Goal: Task Accomplishment & Management: Manage account settings

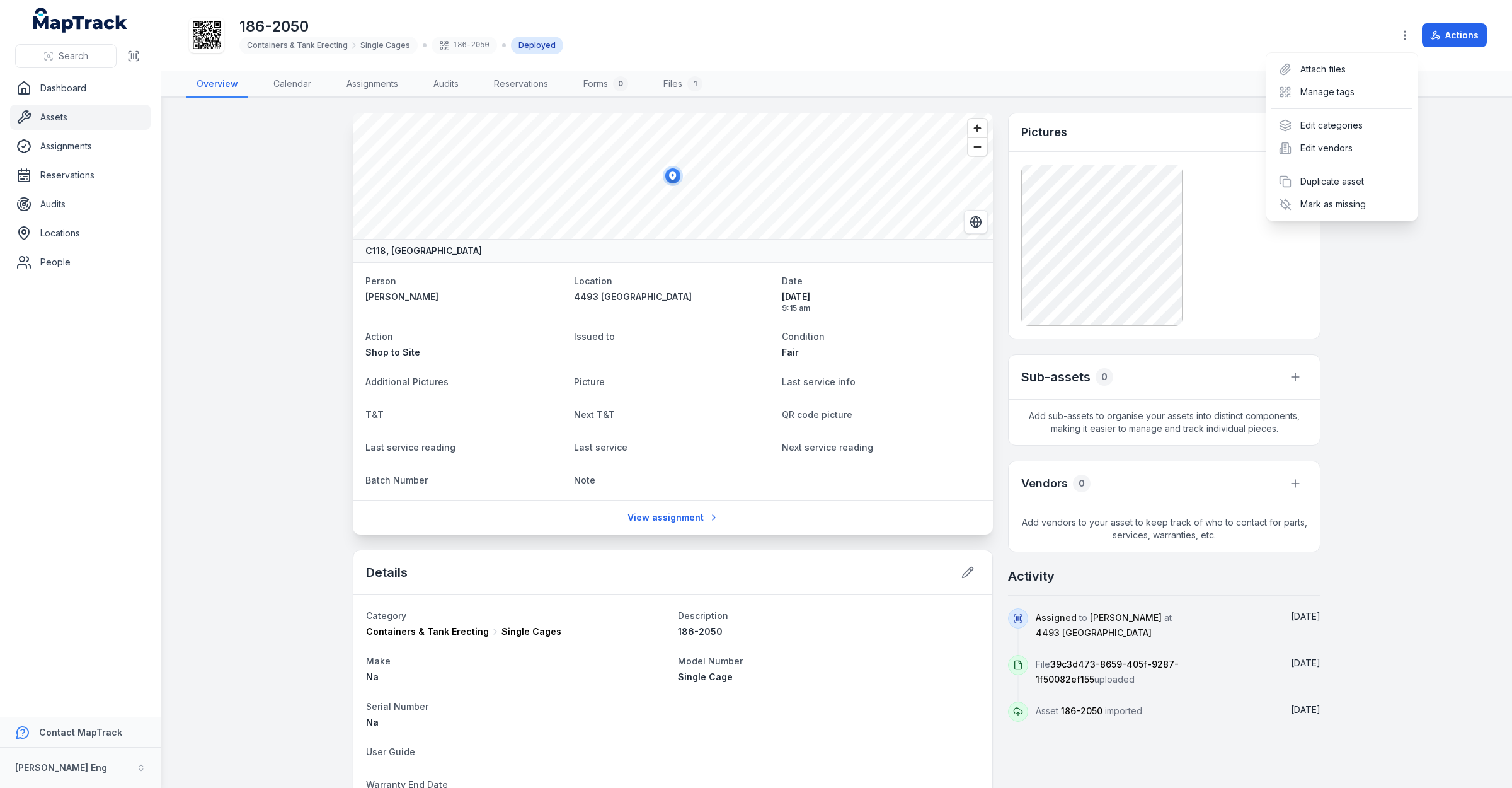
click at [1457, 36] on div "Actions" at bounding box center [1440, 35] width 94 height 24
click at [1457, 36] on button "Actions" at bounding box center [1454, 35] width 65 height 24
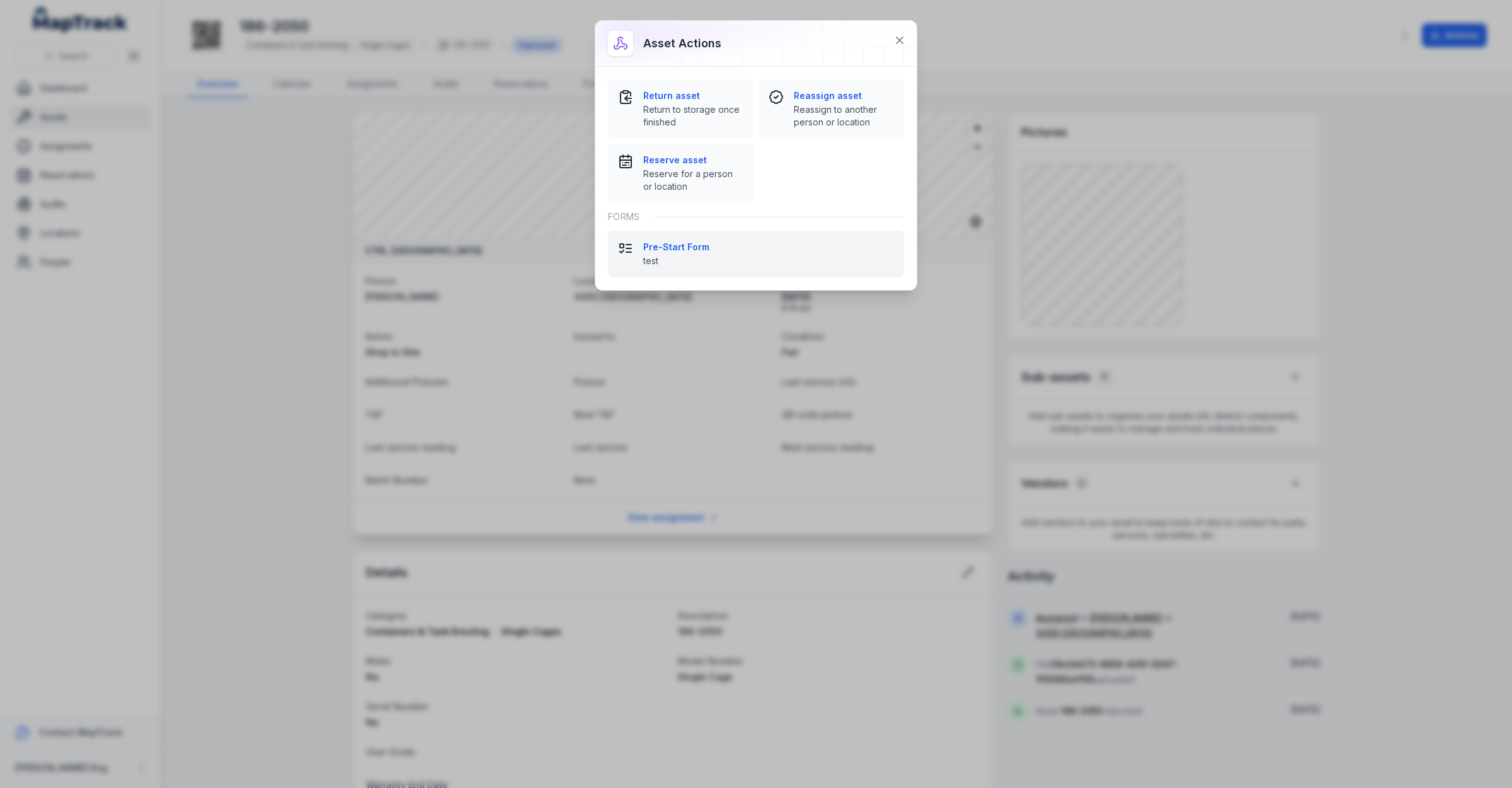
click at [690, 250] on strong "Pre-Start Form" at bounding box center [768, 247] width 251 height 13
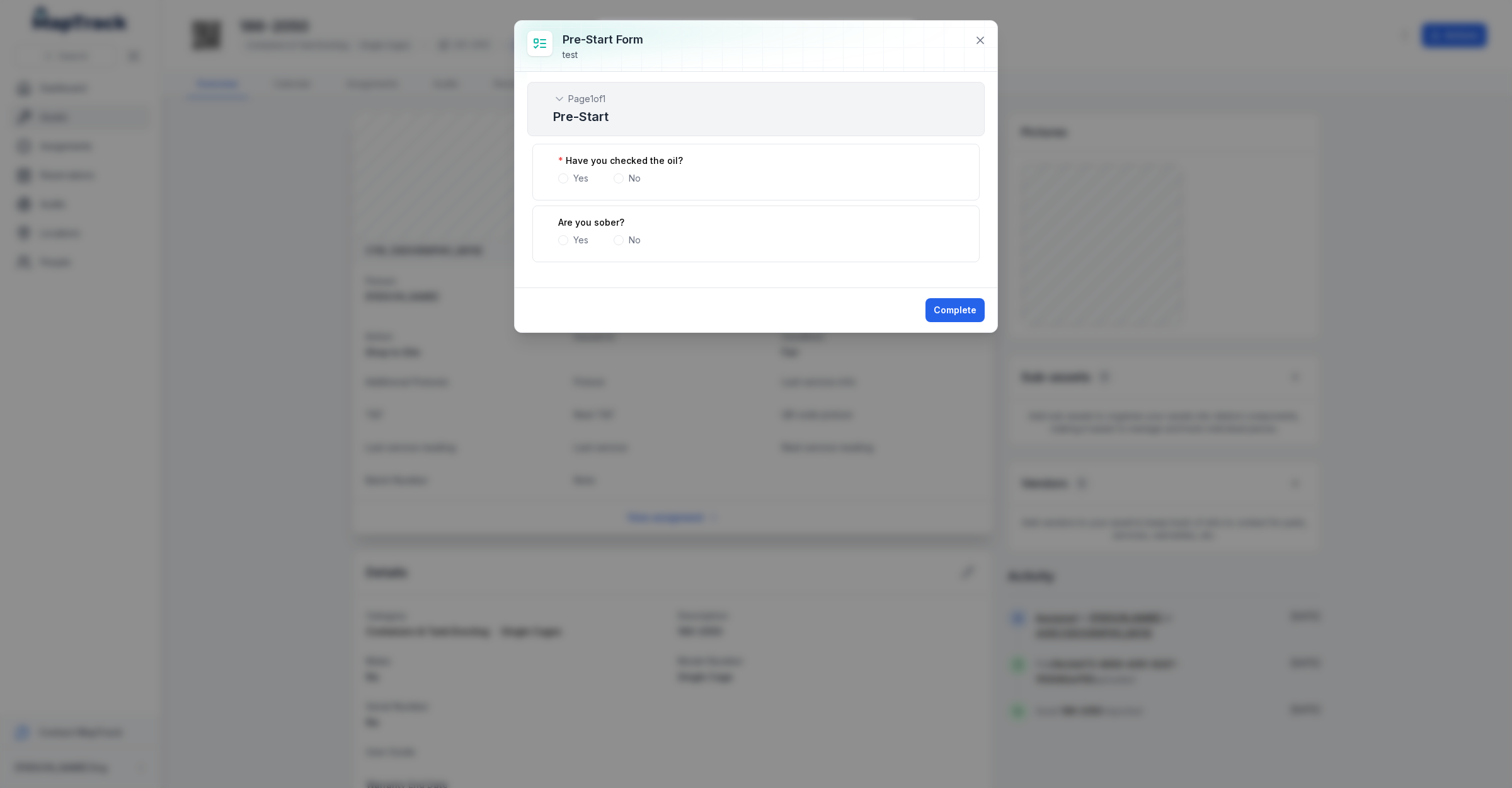
click at [619, 243] on span at bounding box center [619, 240] width 10 height 10
click at [568, 238] on span at bounding box center [563, 240] width 10 height 10
click at [565, 180] on span at bounding box center [563, 178] width 10 height 10
click at [974, 32] on button at bounding box center [980, 40] width 24 height 24
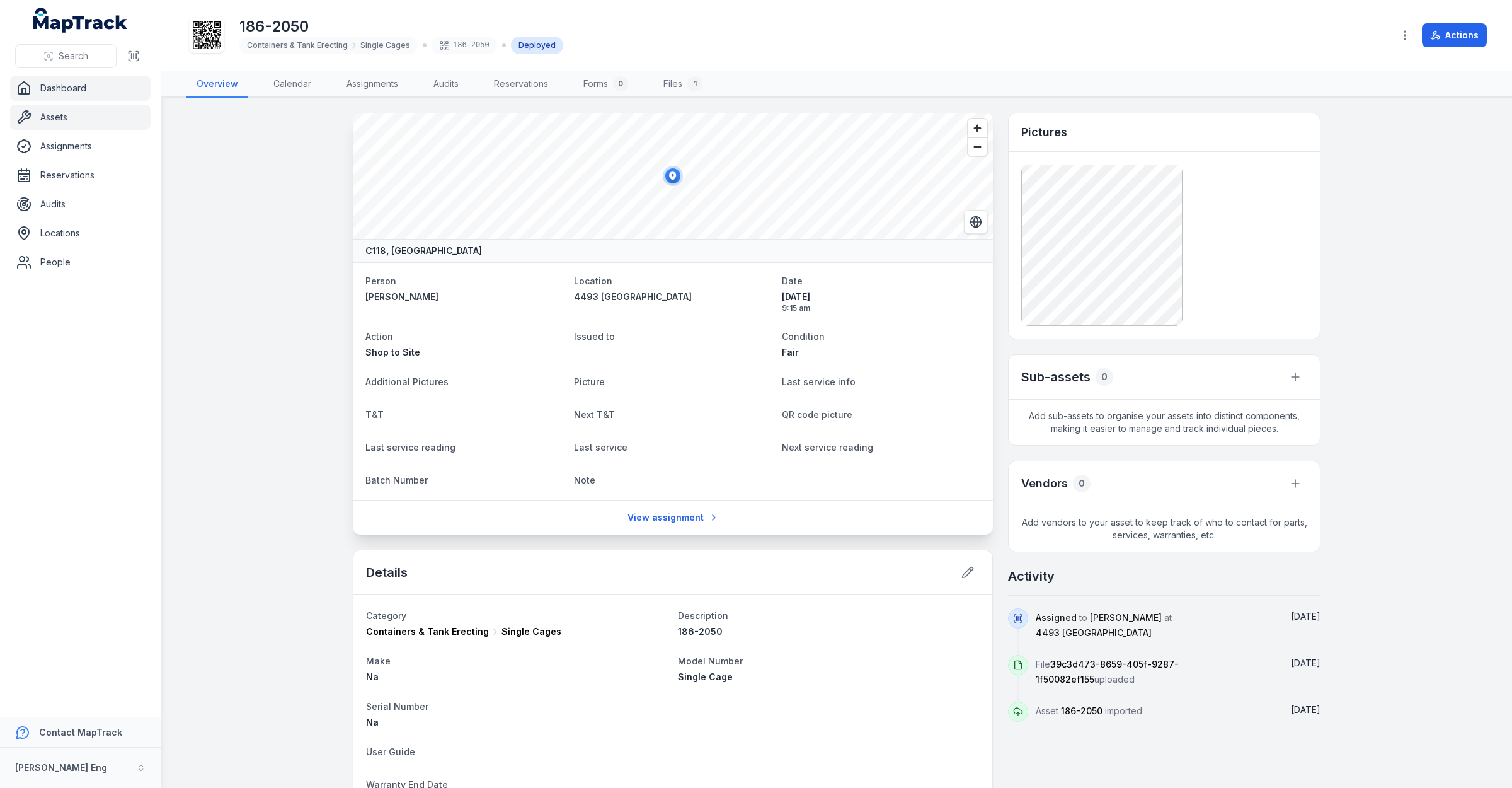
click at [68, 89] on link "Dashboard" at bounding box center [80, 89] width 140 height 25
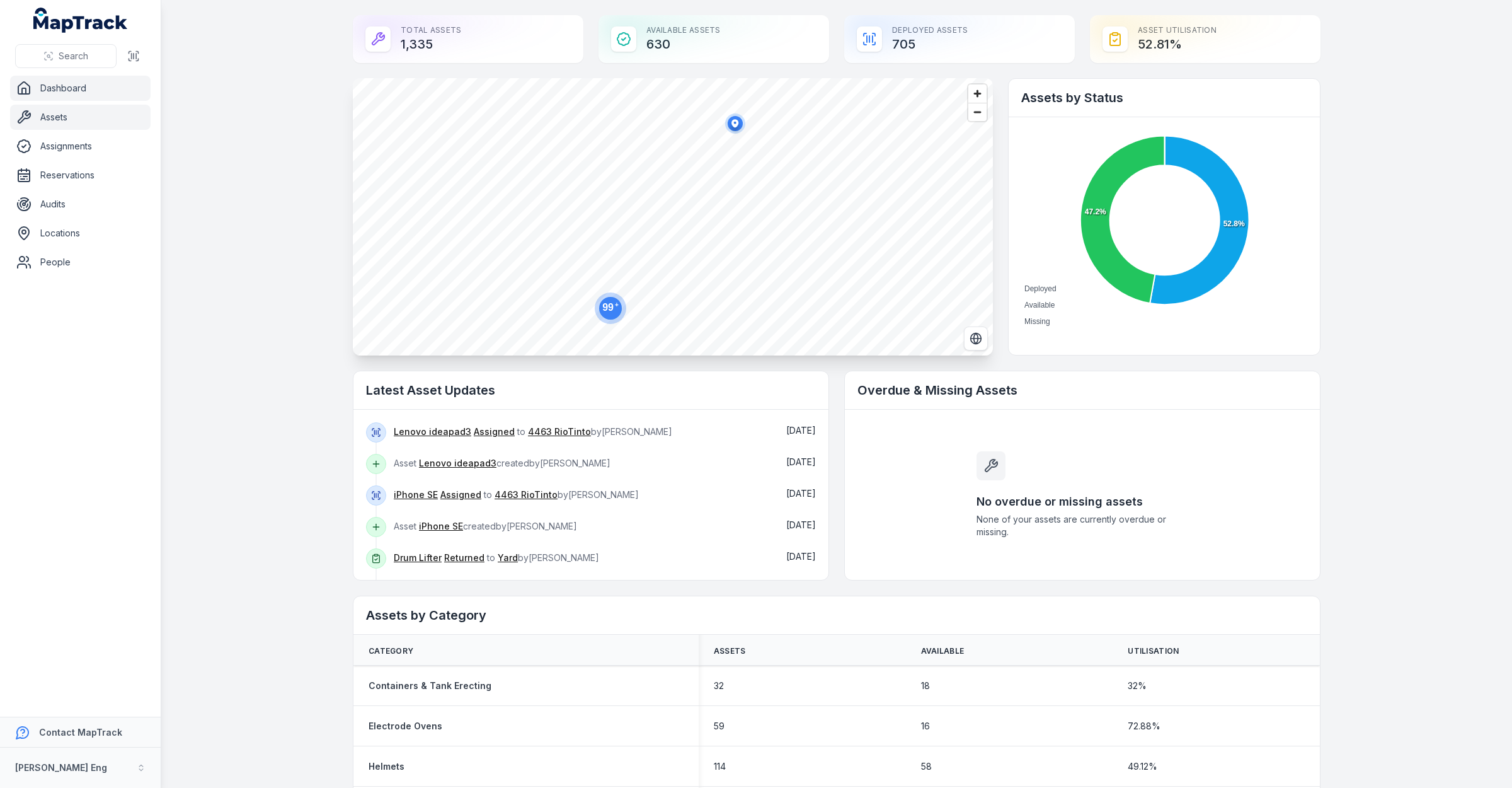
click at [45, 118] on link "Assets" at bounding box center [80, 117] width 140 height 25
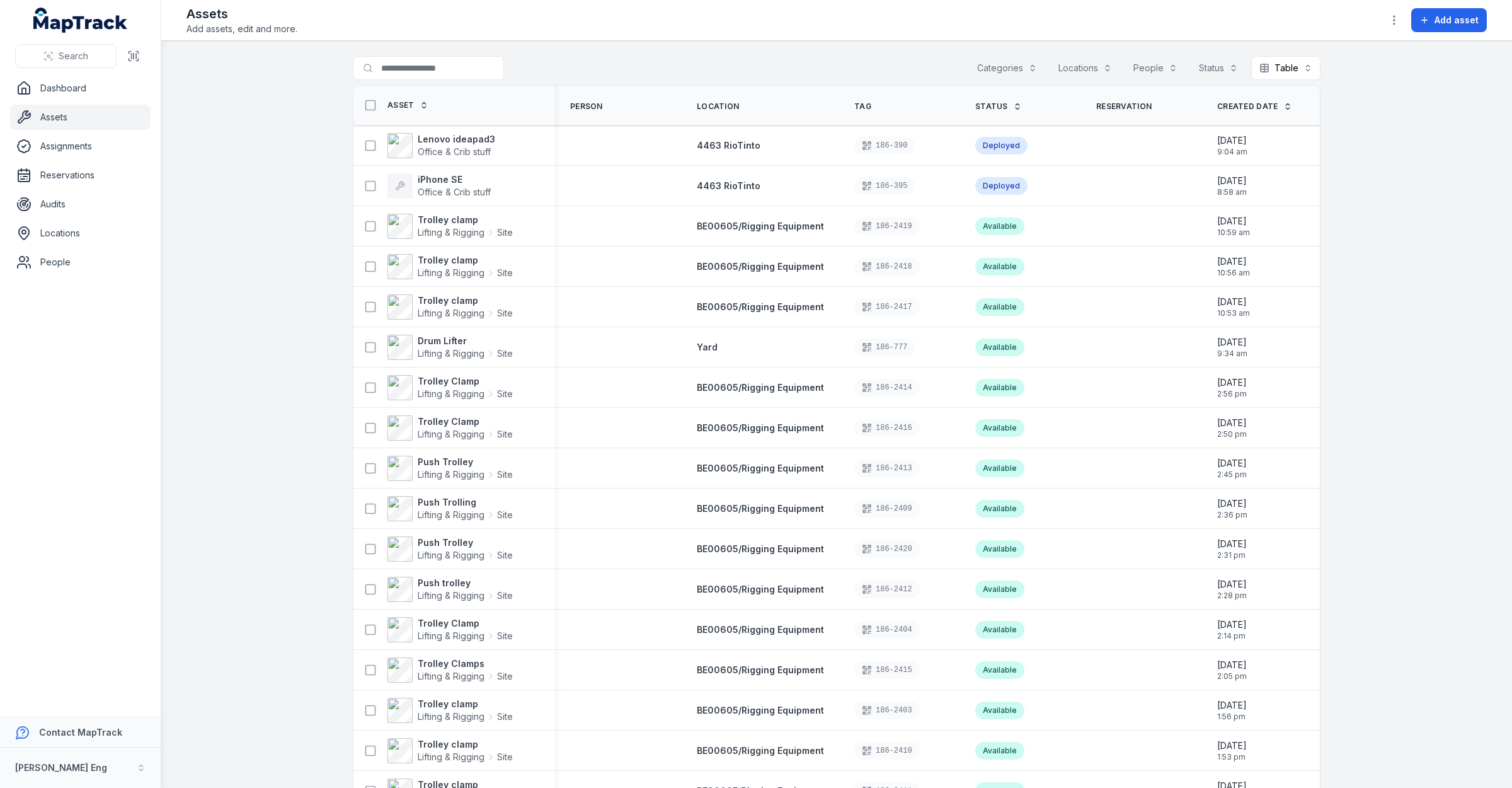
click at [1028, 76] on button "Categories" at bounding box center [1007, 68] width 77 height 24
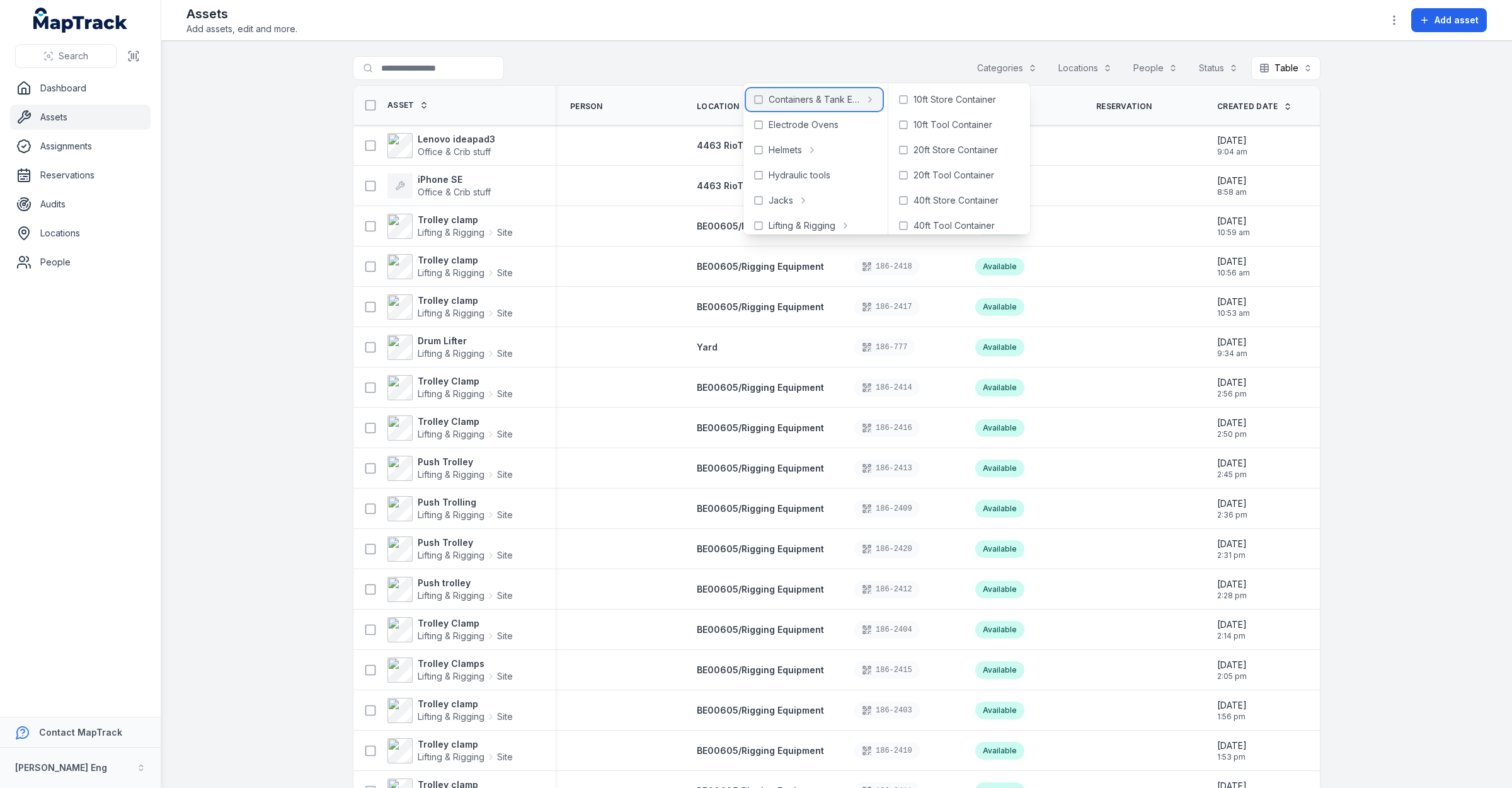
click at [760, 102] on icon at bounding box center [759, 99] width 10 height 10
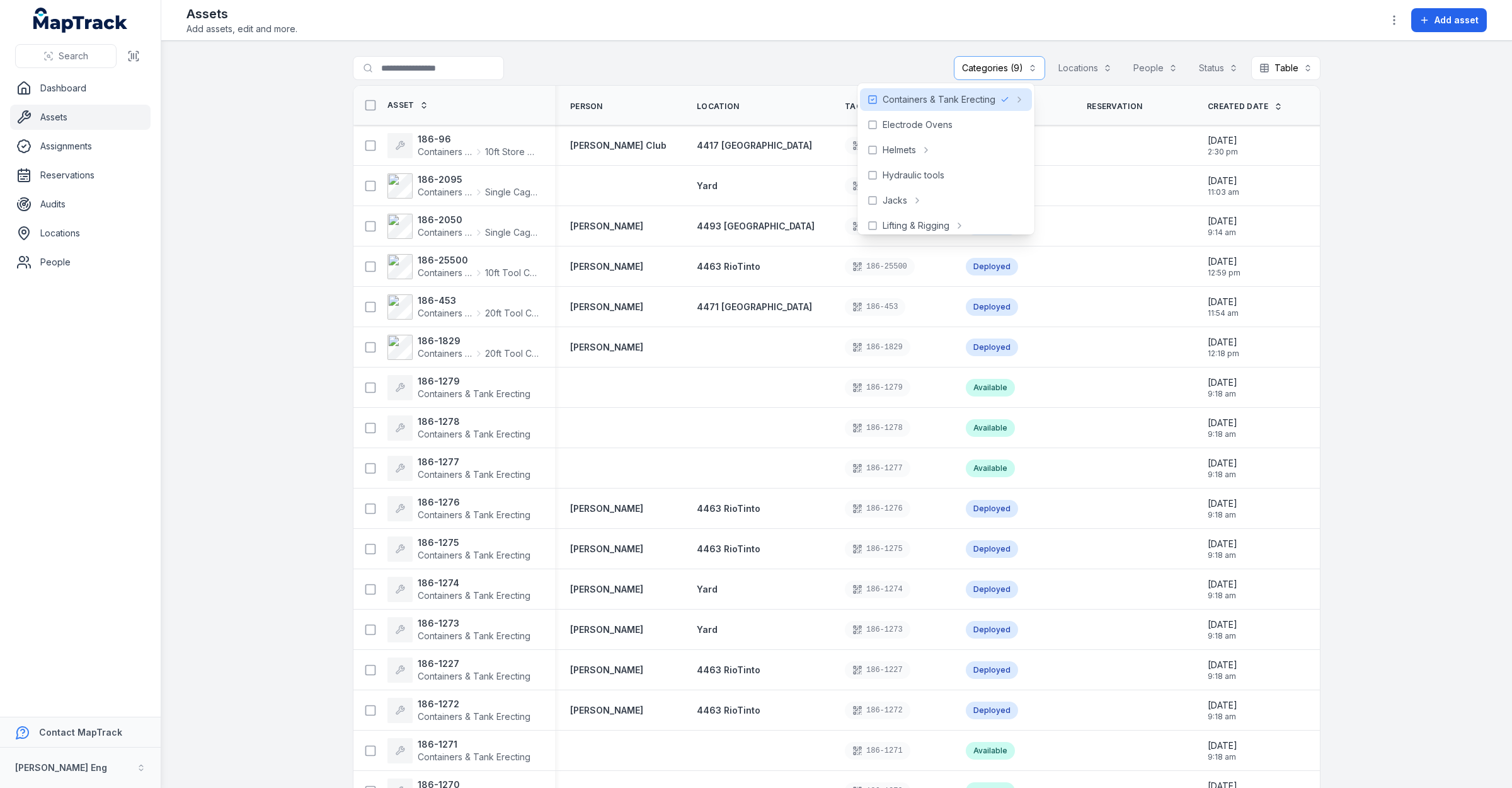
click at [698, 66] on div "**********" at bounding box center [837, 71] width 968 height 29
click at [410, 104] on link "Asset" at bounding box center [408, 105] width 41 height 10
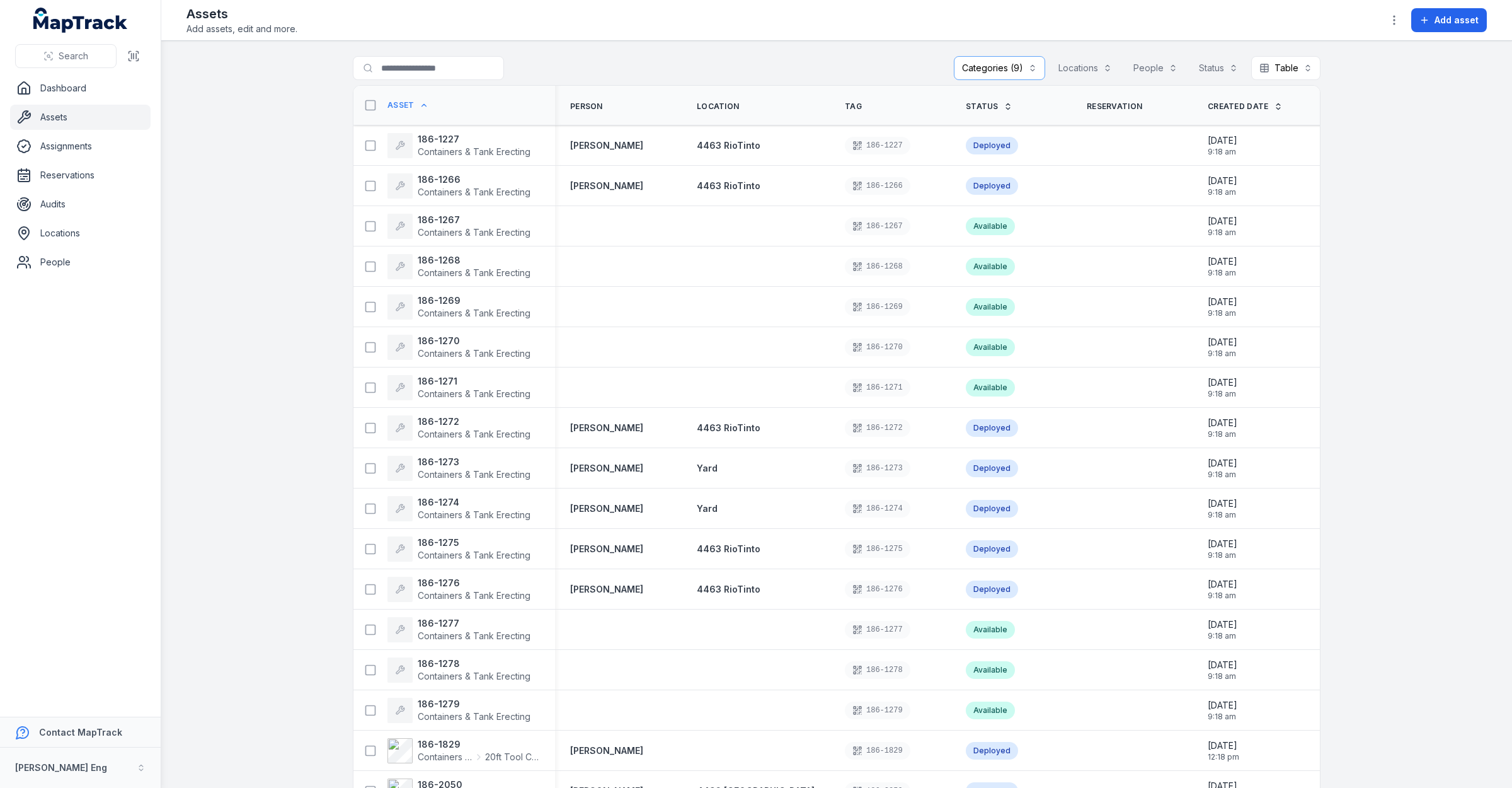
click at [422, 104] on icon at bounding box center [424, 105] width 4 height 3
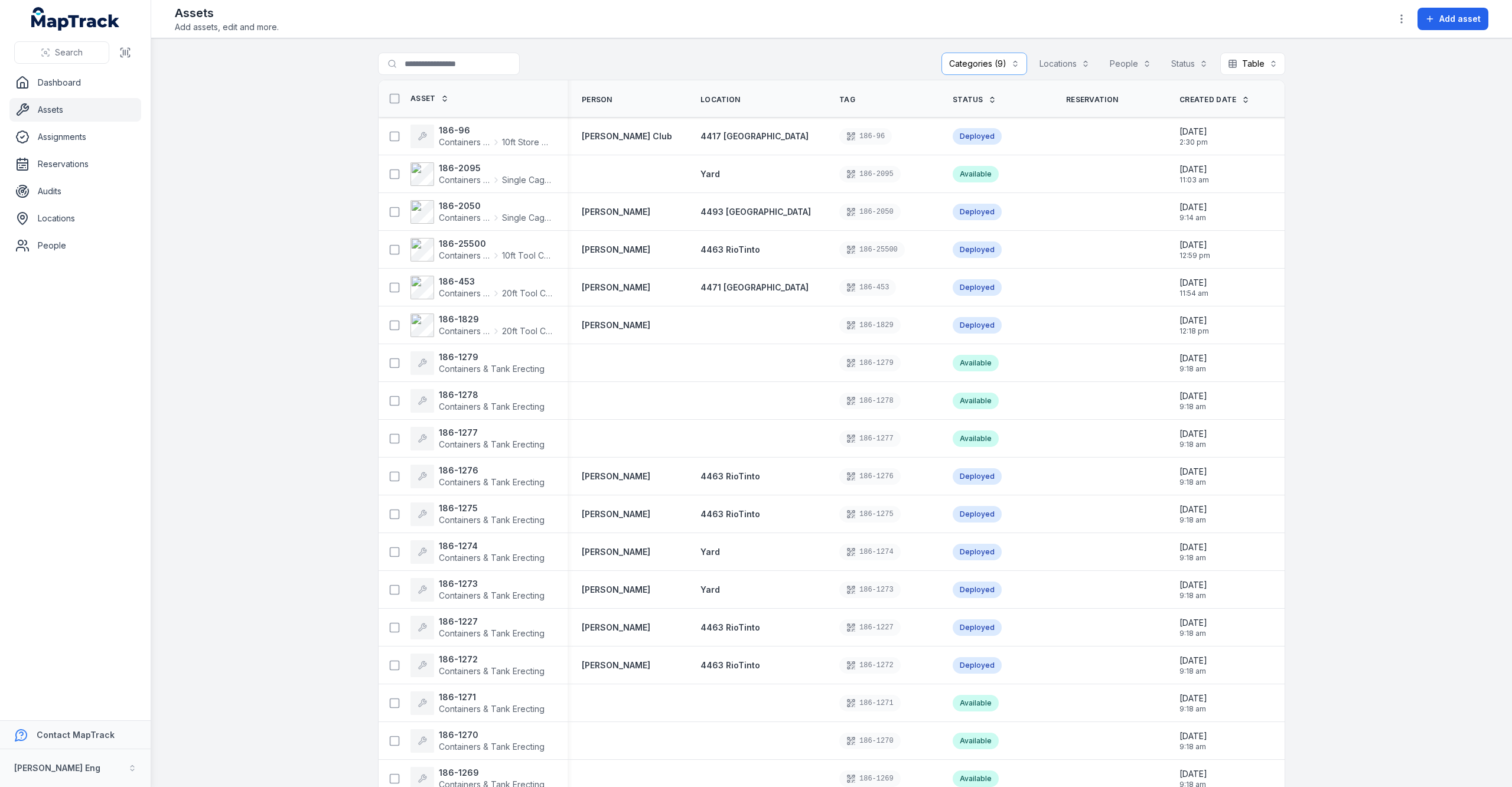
click at [1293, 95] on span "Updated Date" at bounding box center [1322, 100] width 59 height 9
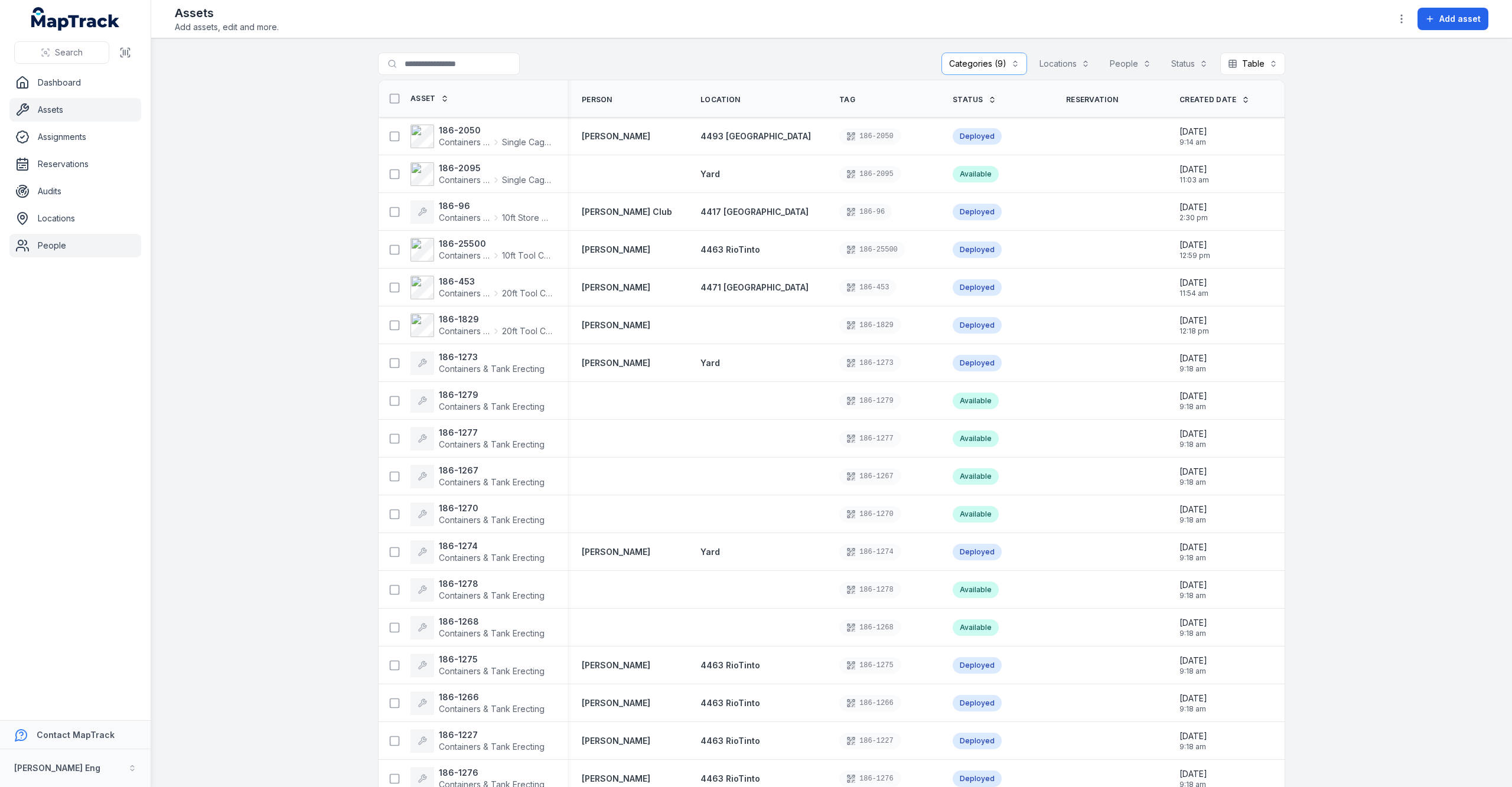
click at [58, 244] on link "People" at bounding box center [75, 246] width 132 height 24
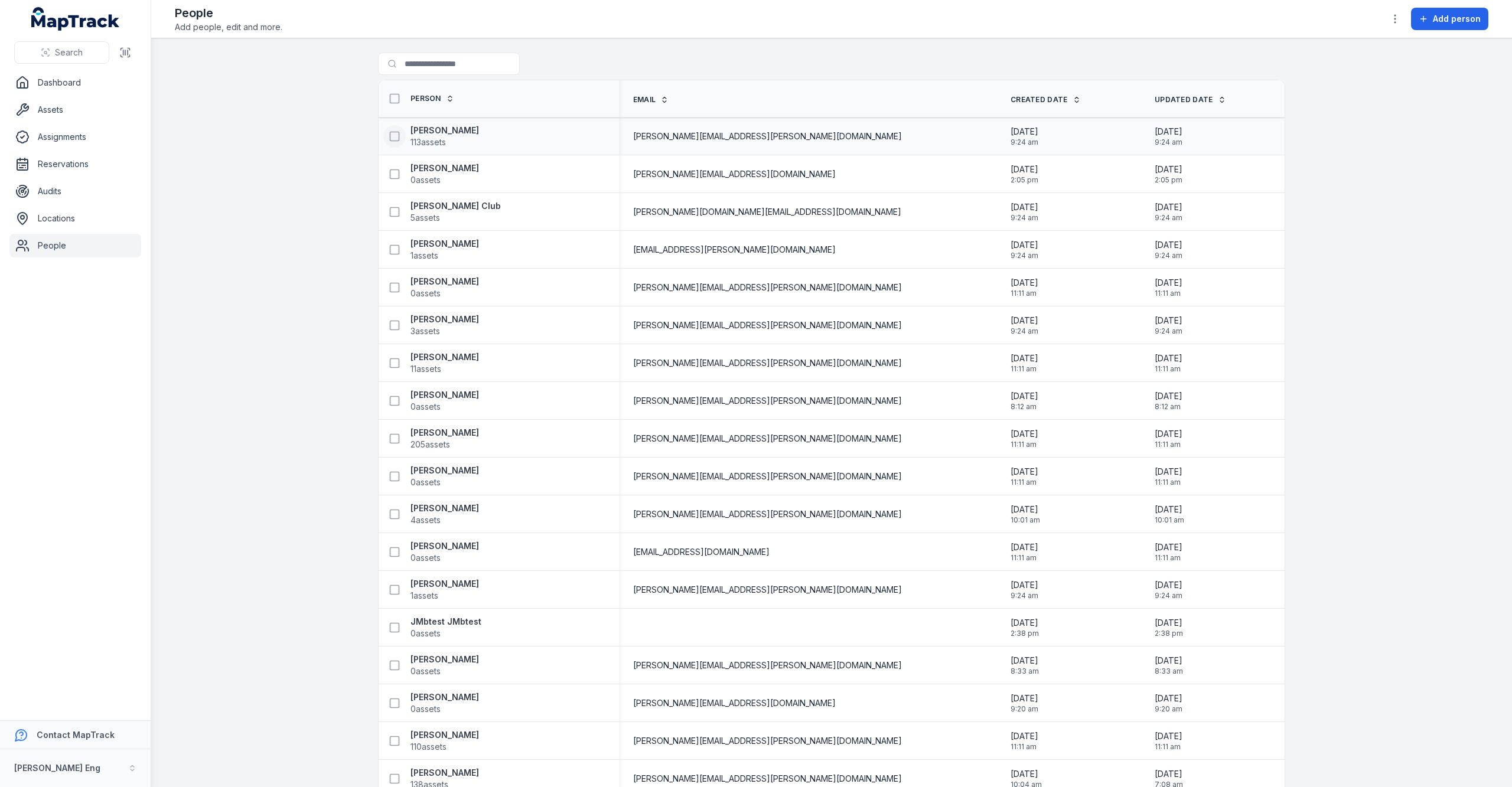
click at [391, 136] on rect at bounding box center [395, 136] width 9 height 9
click at [837, 750] on button "button" at bounding box center [830, 759] width 39 height 23
click at [827, 719] on div "Audit person" at bounding box center [829, 727] width 132 height 21
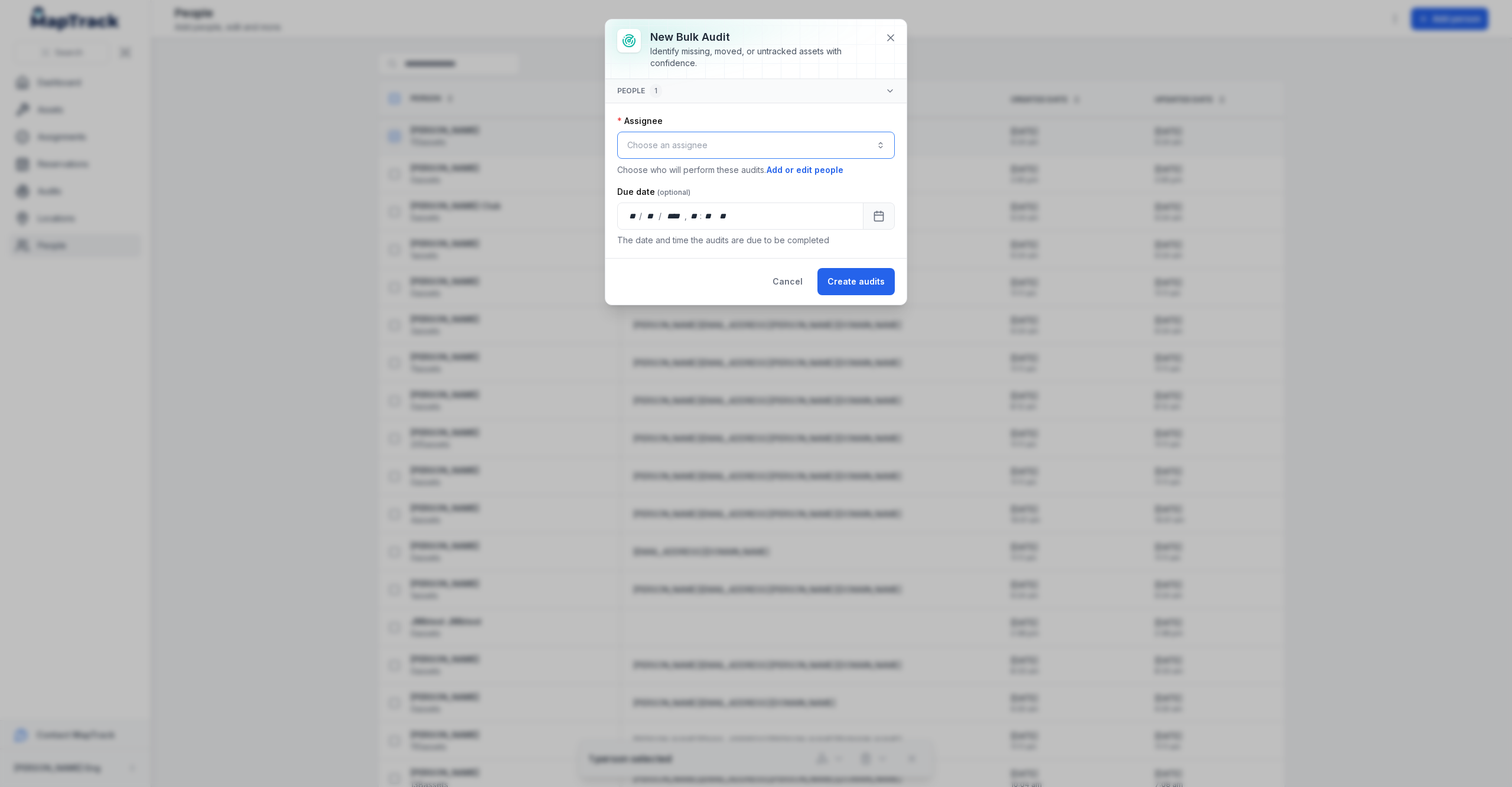
click at [840, 152] on button "Choose an assignee" at bounding box center [756, 145] width 277 height 27
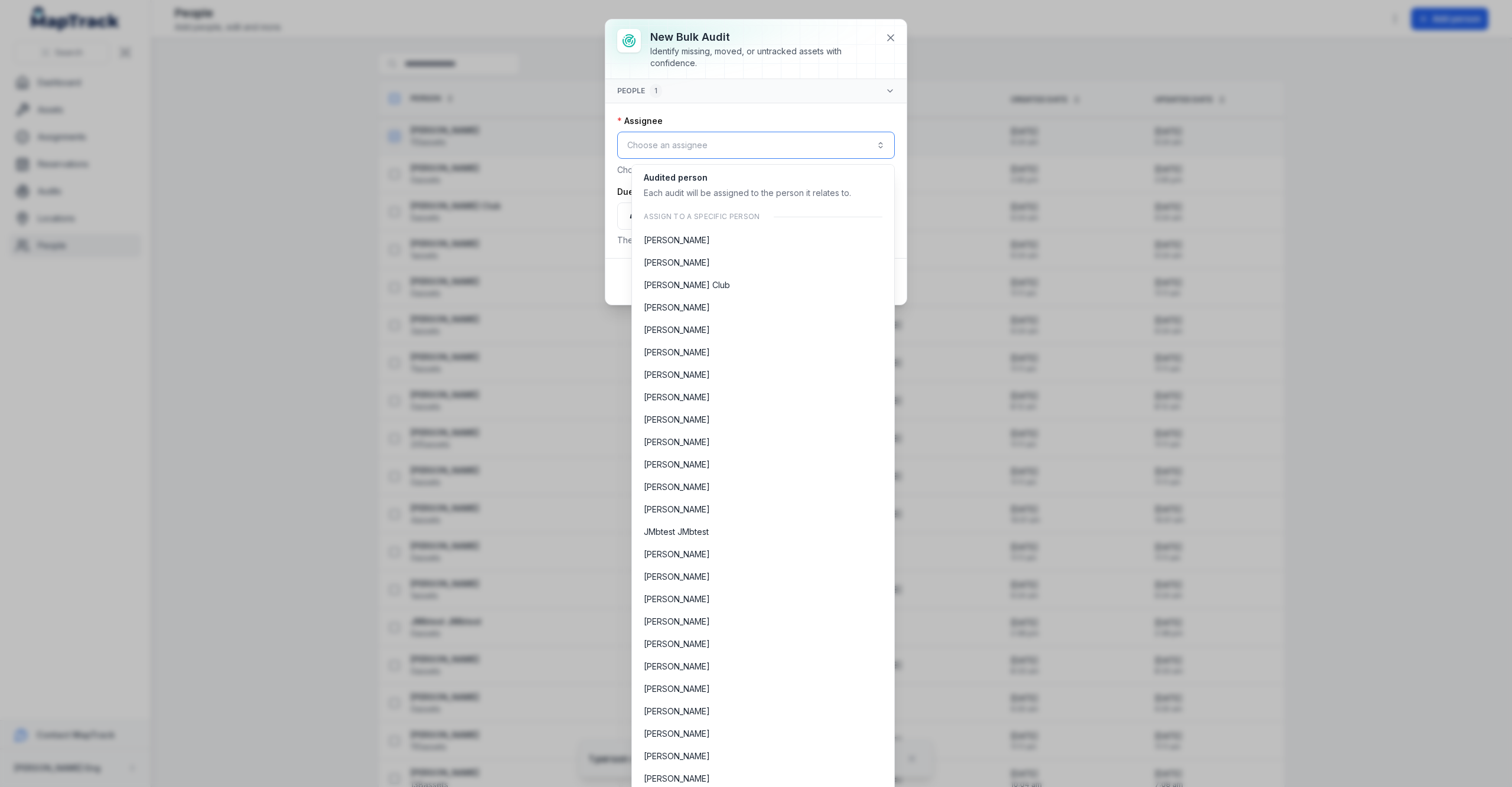
click at [839, 152] on button "Choose an assignee" at bounding box center [756, 145] width 277 height 27
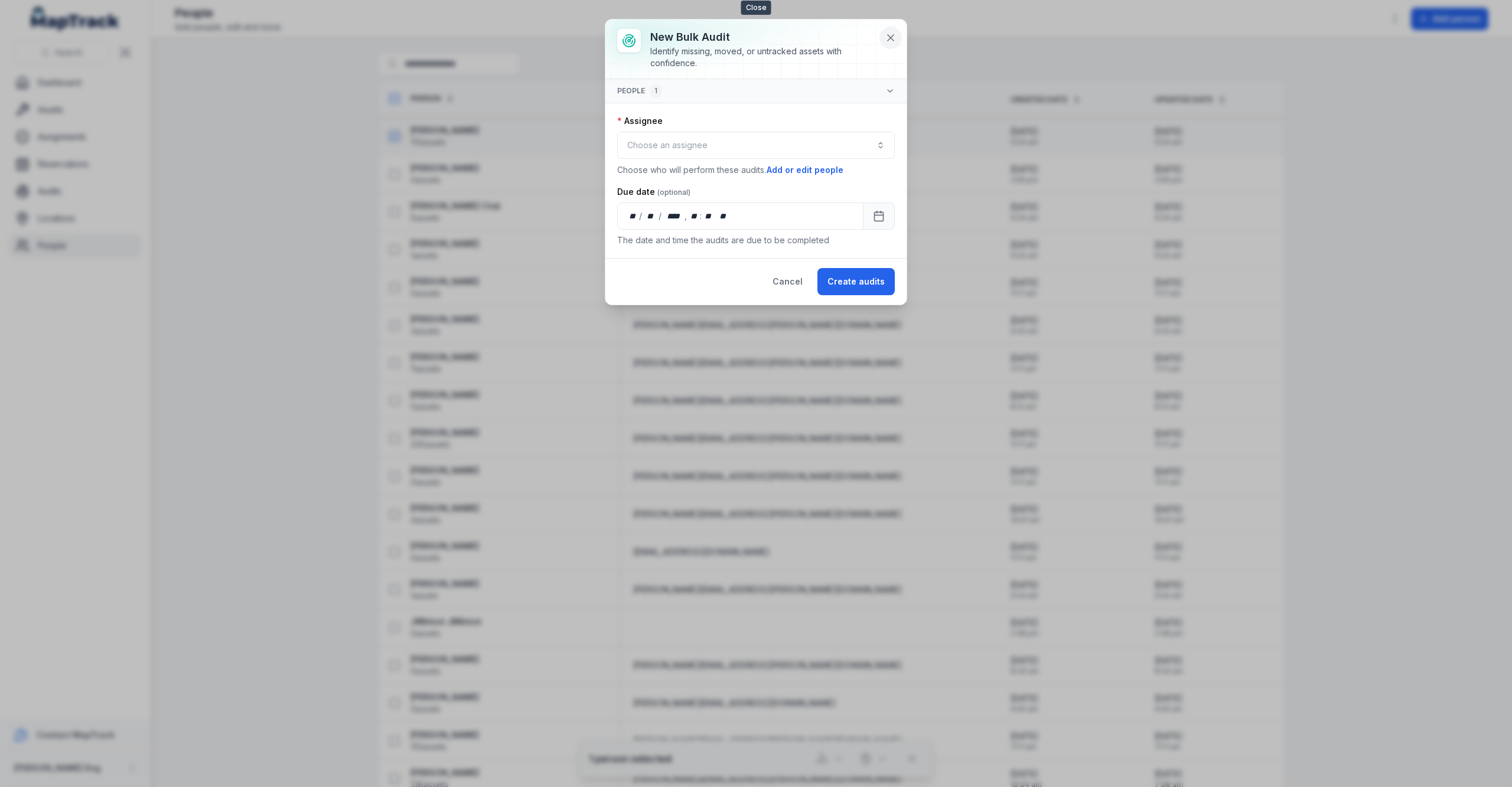
click at [890, 29] on button at bounding box center [891, 38] width 23 height 23
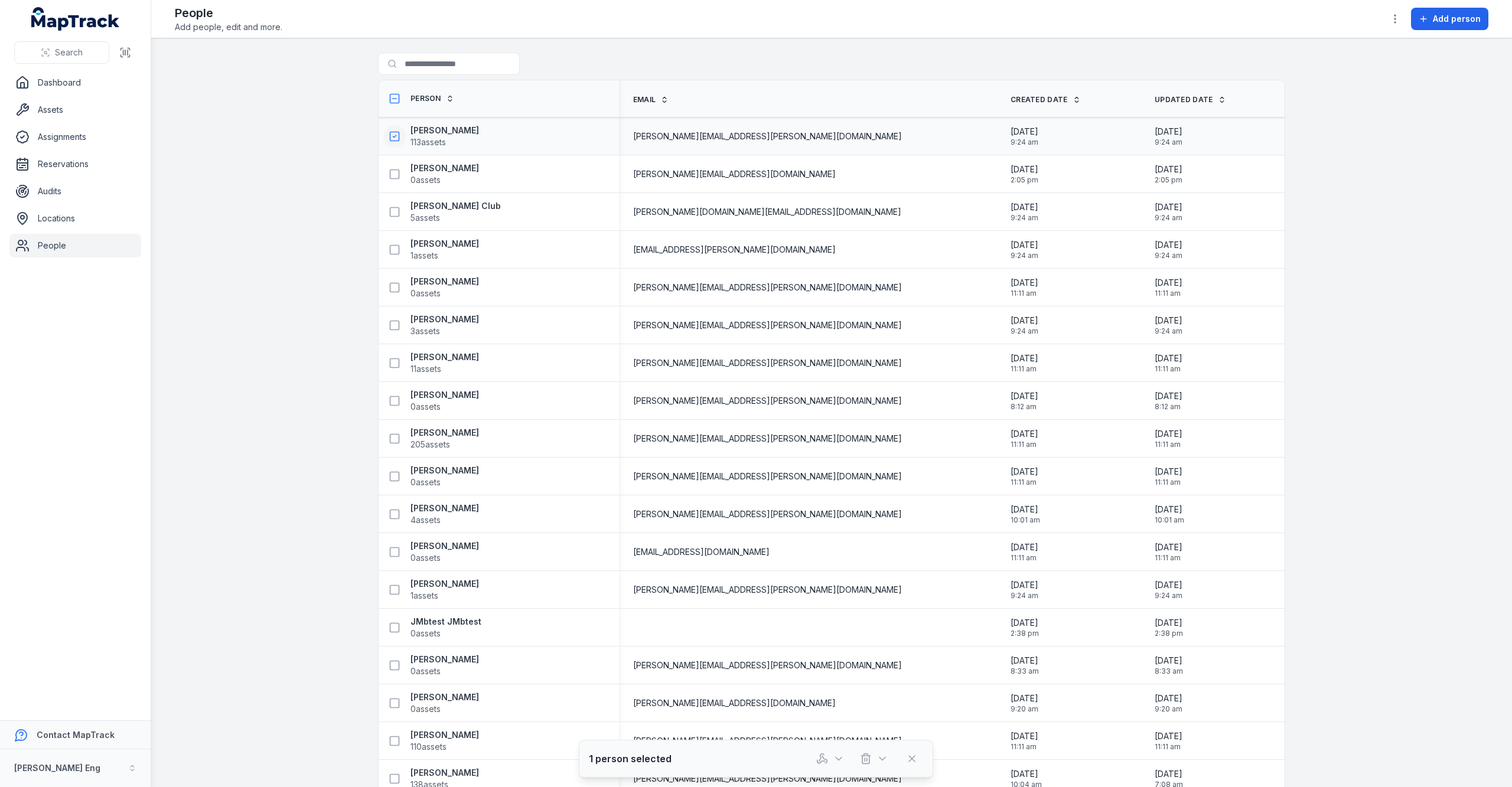
click at [383, 137] on button at bounding box center [395, 136] width 23 height 23
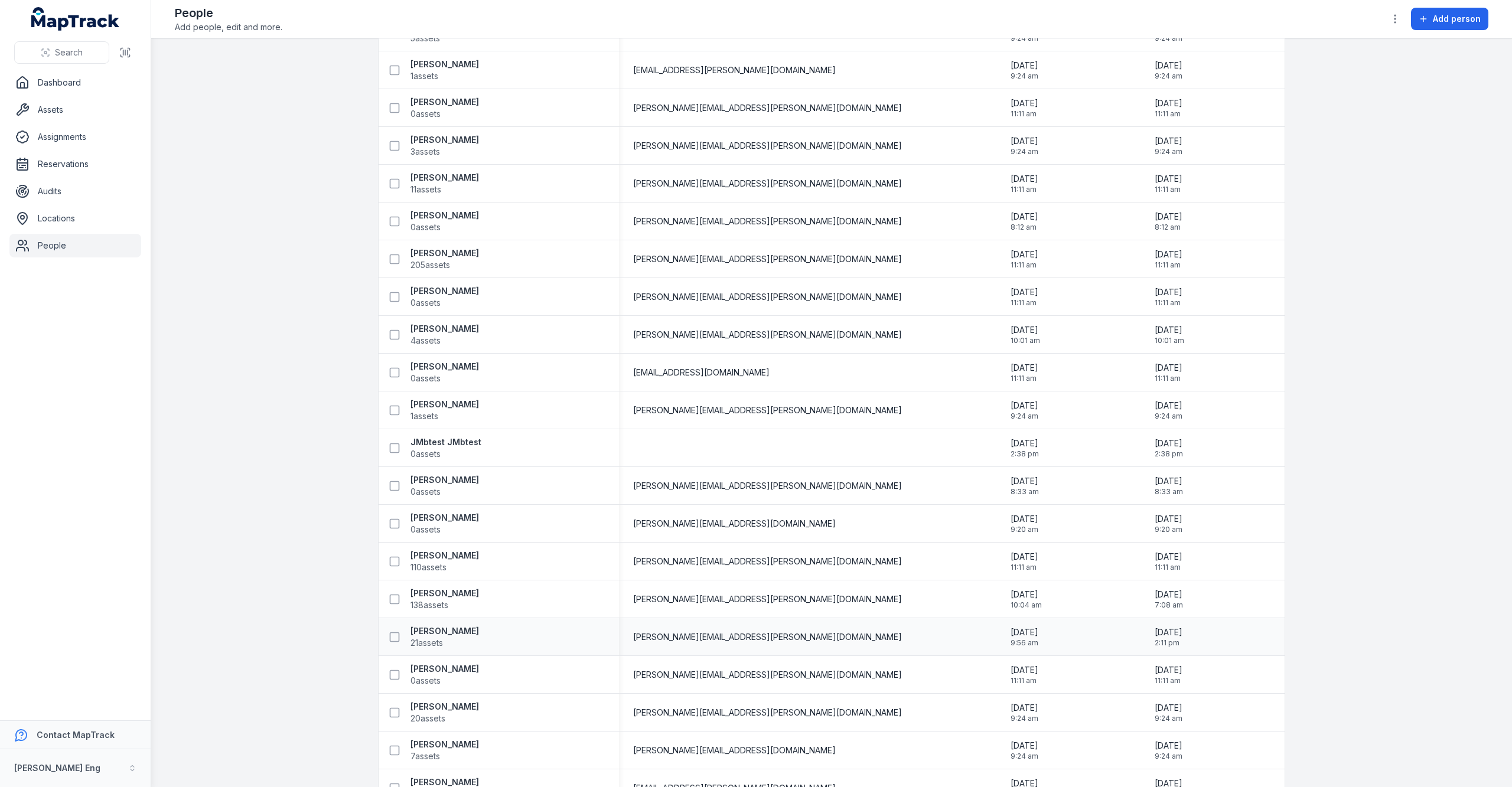
scroll to position [236, 0]
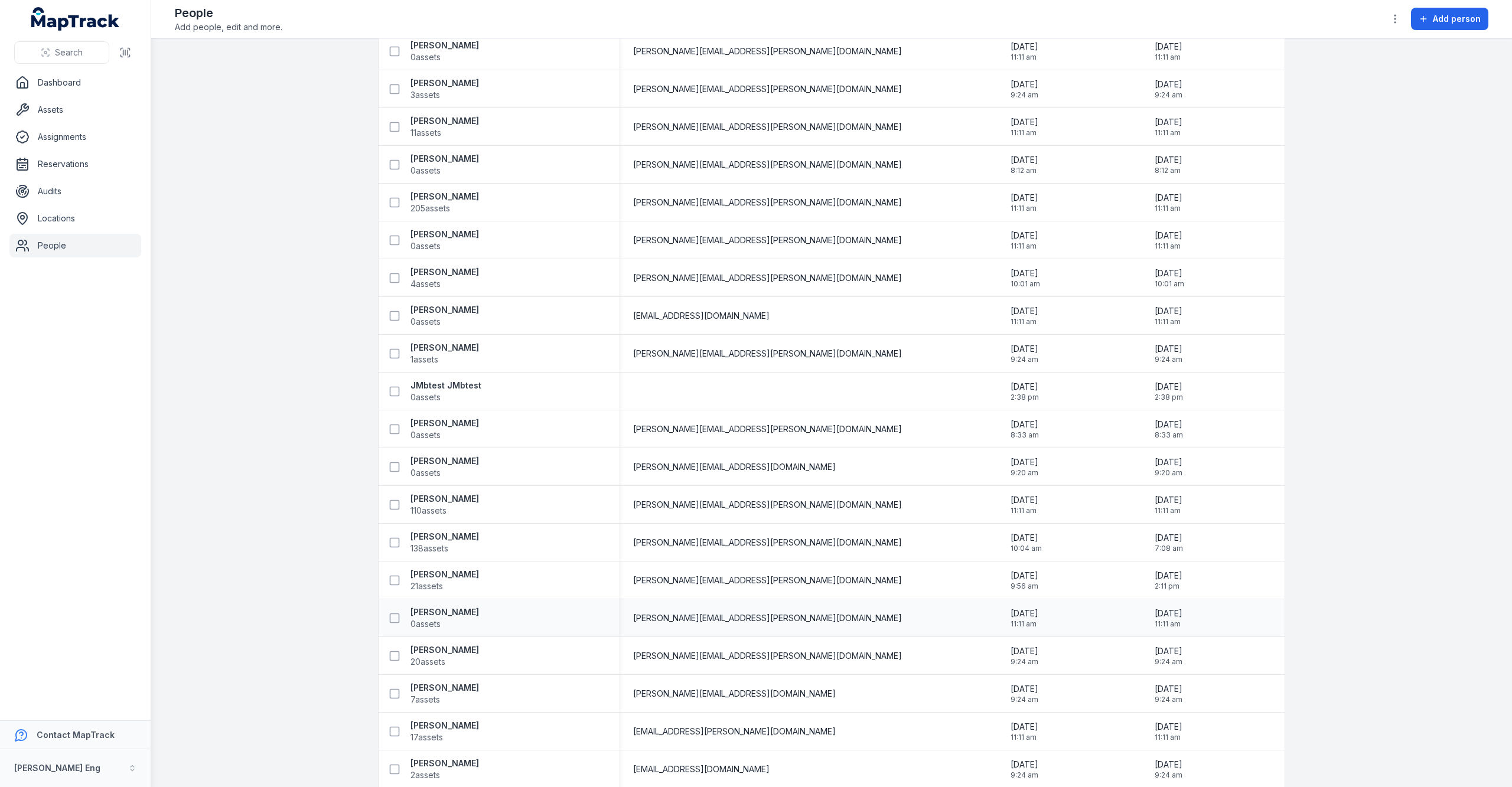
click at [918, 757] on button at bounding box center [912, 759] width 23 height 23
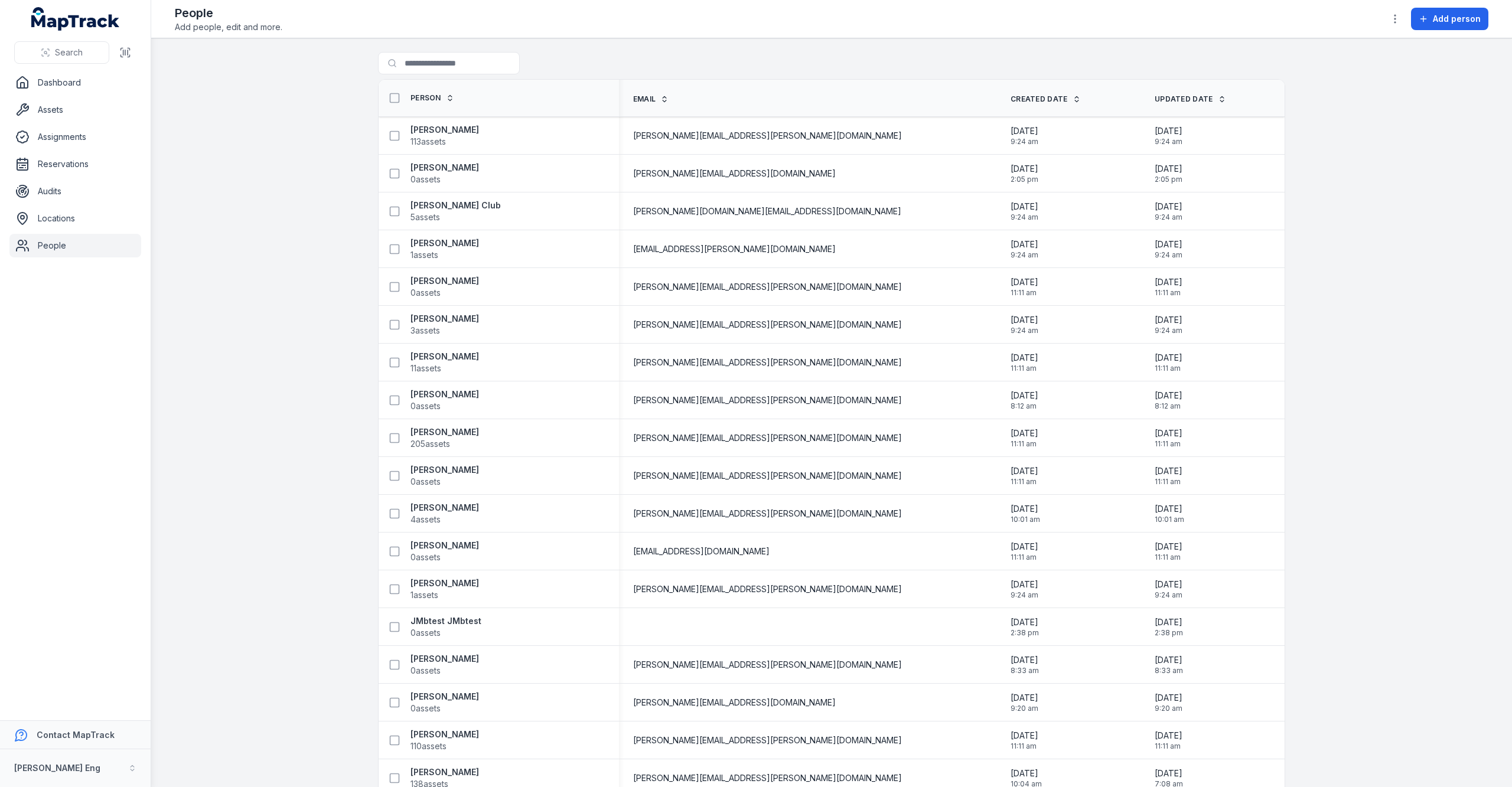
scroll to position [0, 0]
click at [1392, 17] on icon "button" at bounding box center [1395, 19] width 12 height 12
click at [1511, 223] on div "Toggle Navigation People Add people, edit and more. Add person Search for peopl…" at bounding box center [832, 394] width 1361 height 787
click at [67, 111] on link "Assets" at bounding box center [75, 110] width 132 height 24
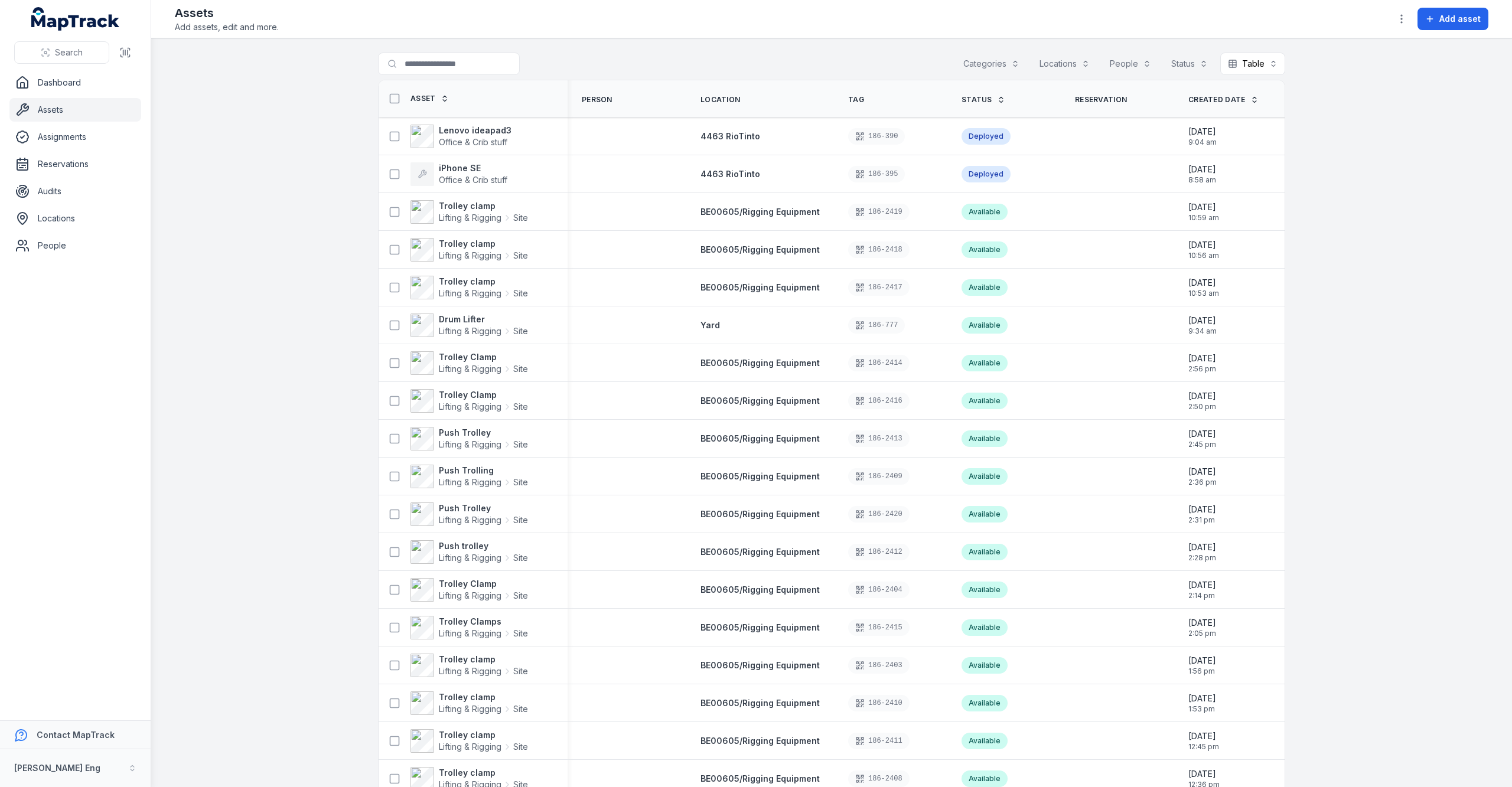
click at [976, 64] on button "Categories" at bounding box center [991, 64] width 72 height 23
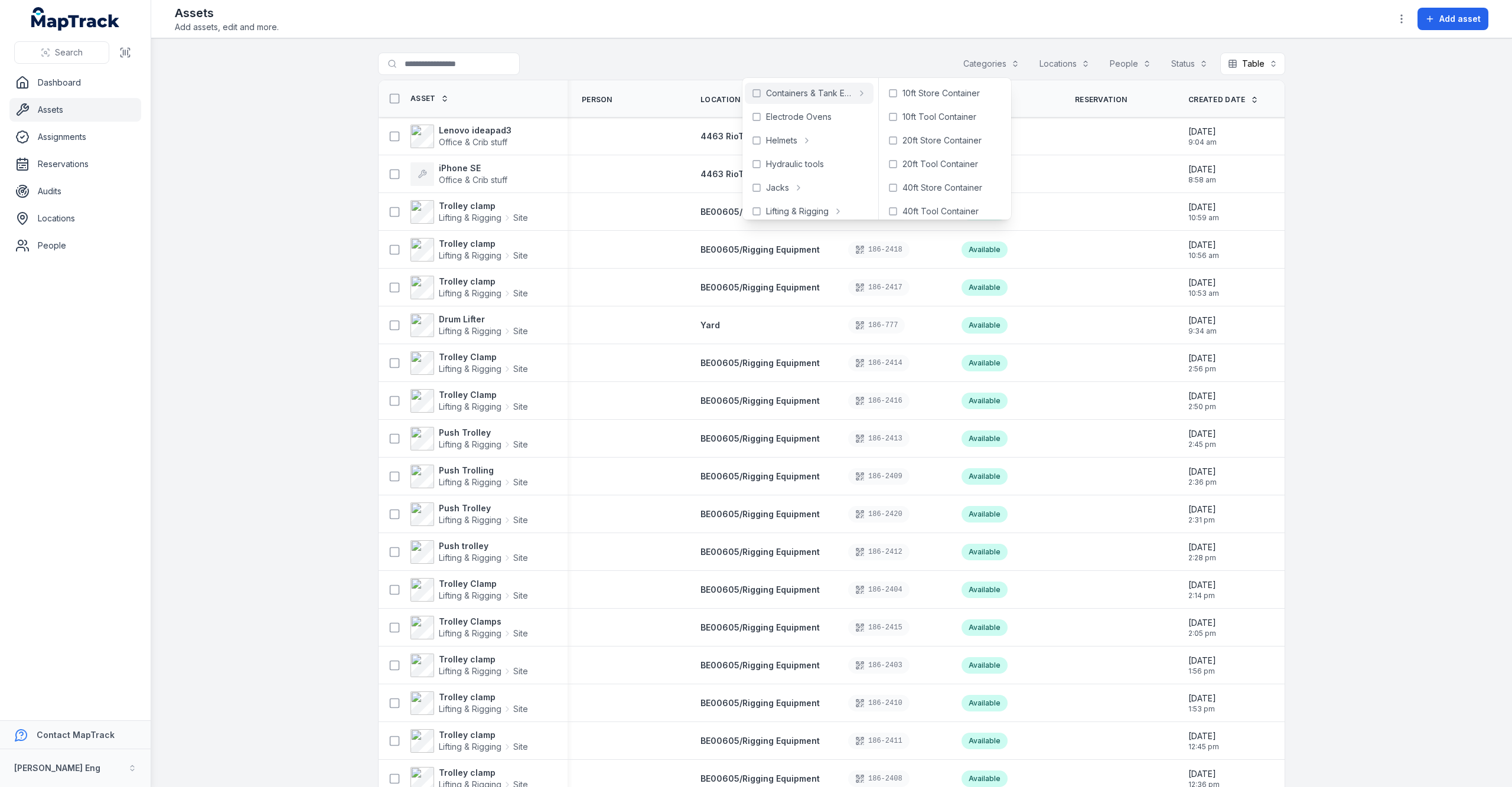
click at [739, 104] on th "Location" at bounding box center [760, 99] width 148 height 37
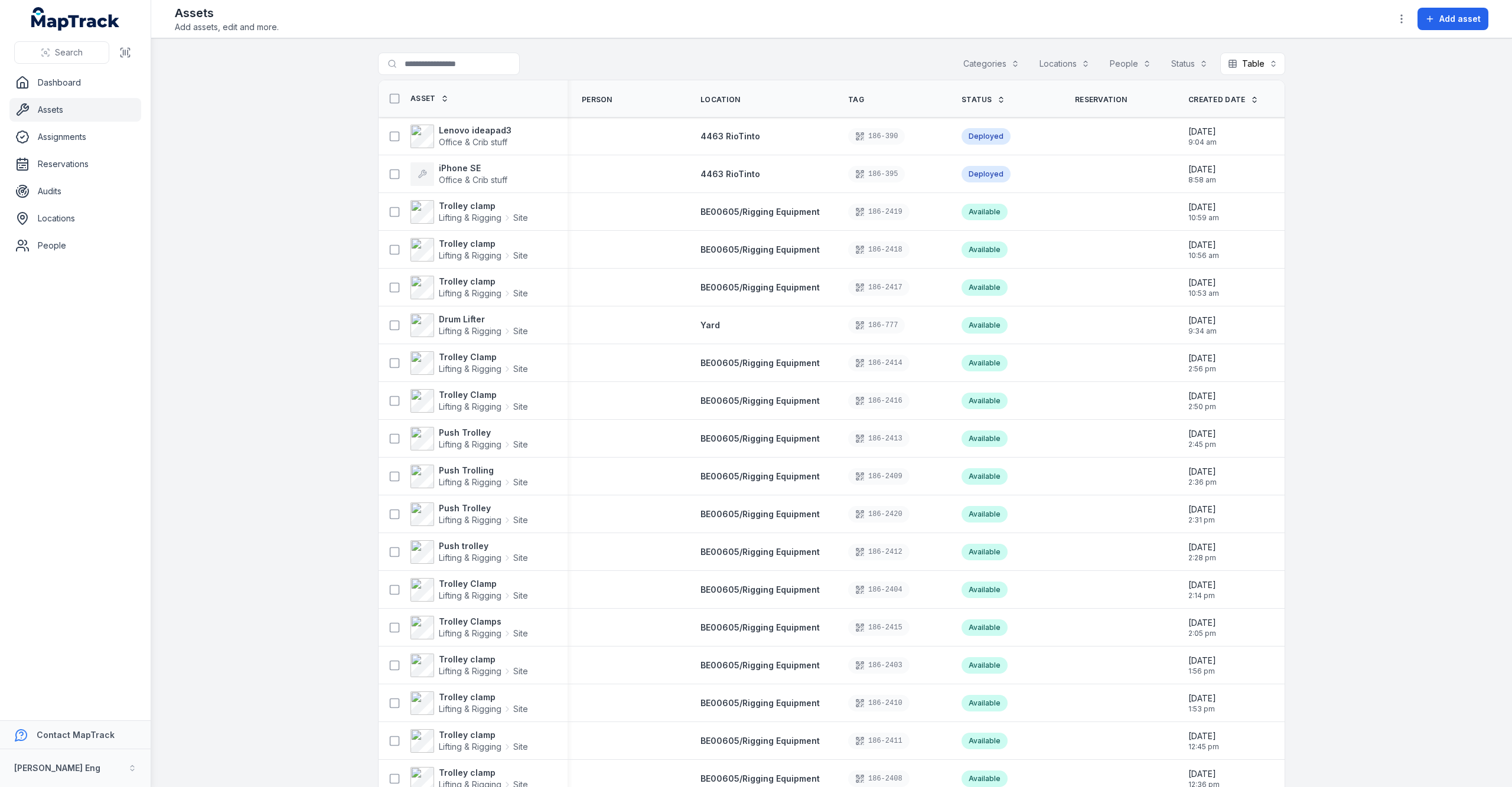
click at [945, 64] on div "Search for assets Categories Locations People Status Table *****" at bounding box center [832, 66] width 907 height 27
click at [962, 64] on button "Categories" at bounding box center [991, 64] width 72 height 23
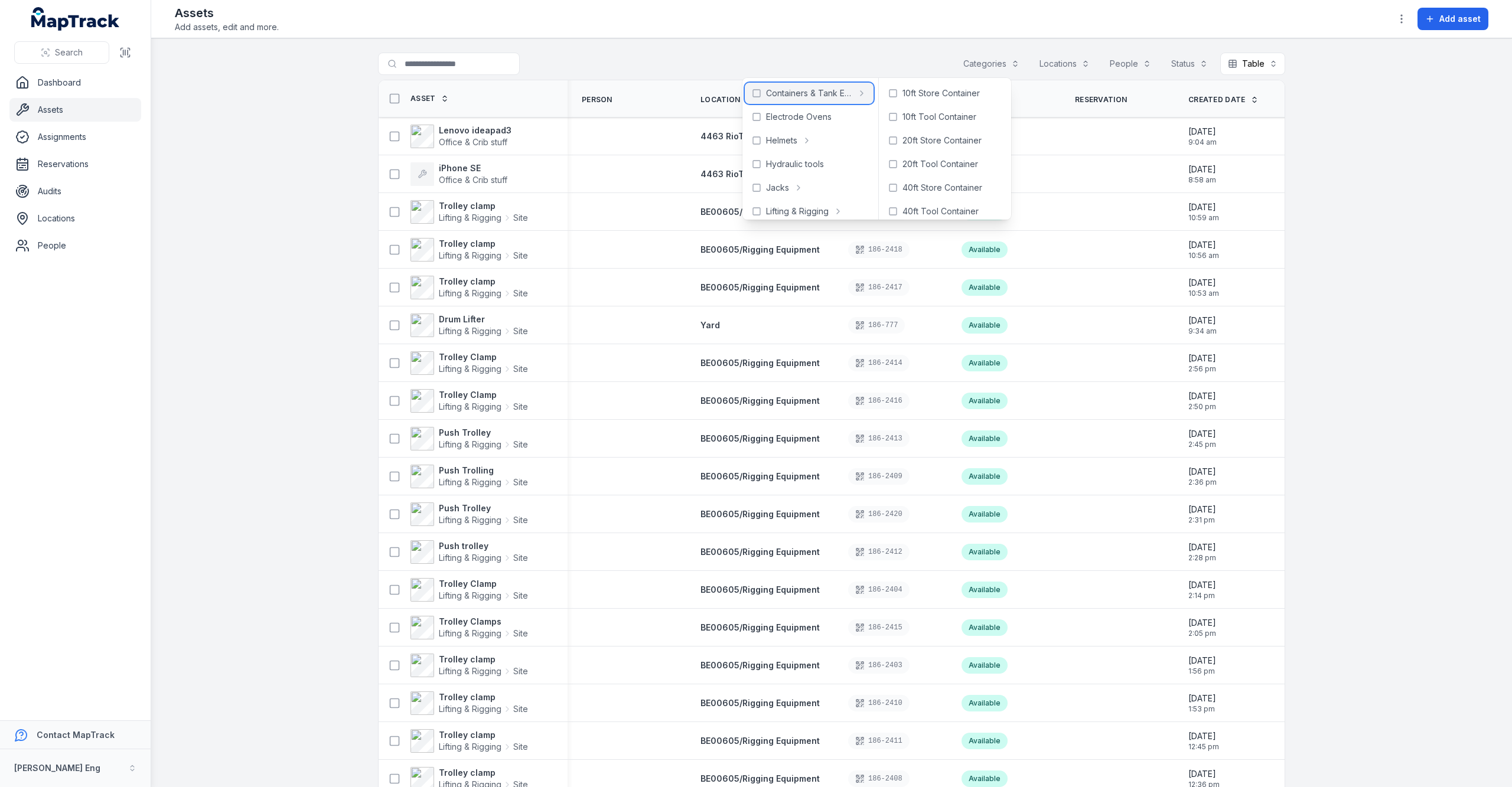
click at [752, 86] on div "Containers & Tank Erecting" at bounding box center [808, 93] width 128 height 21
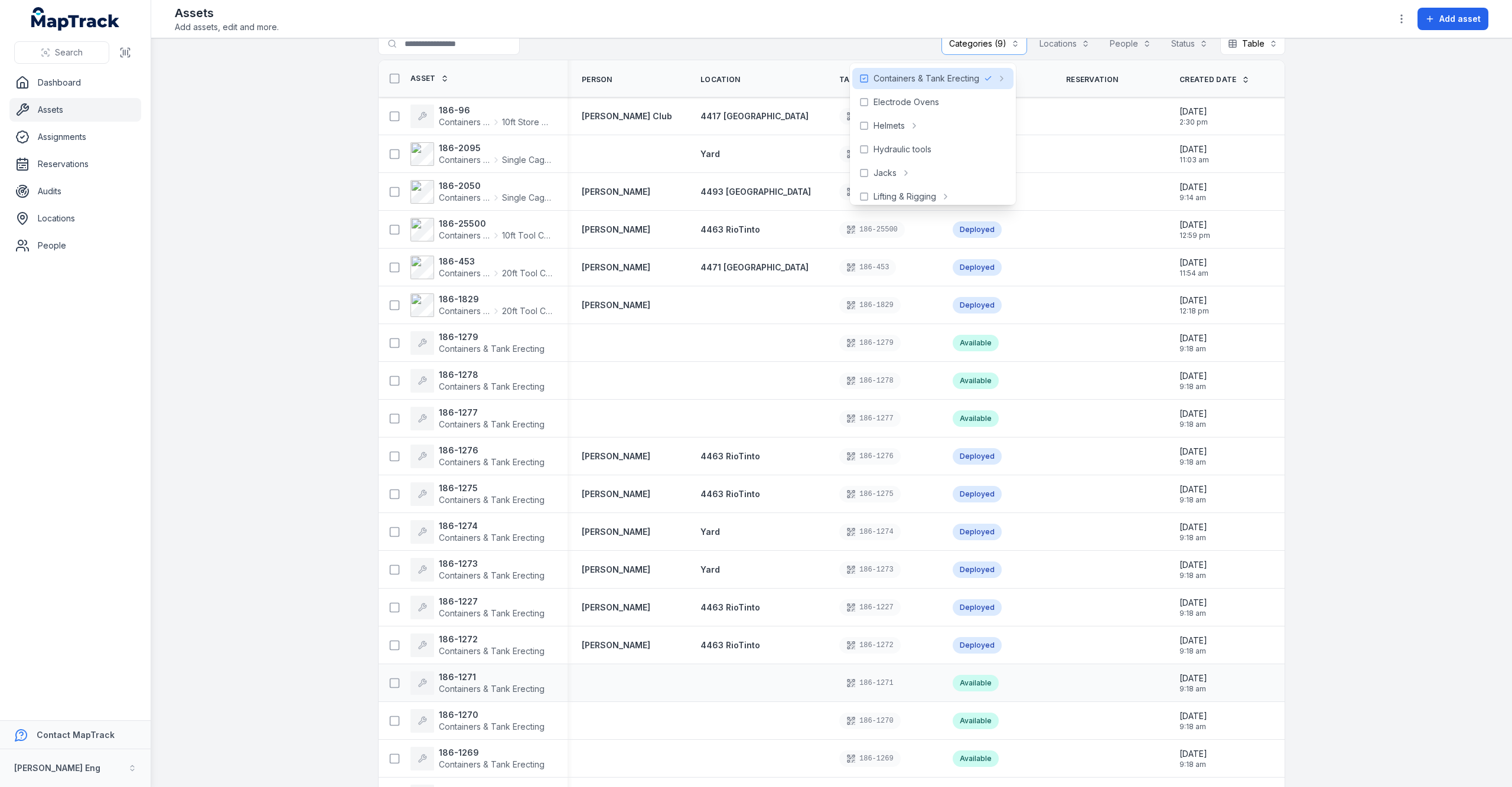
scroll to position [9, 0]
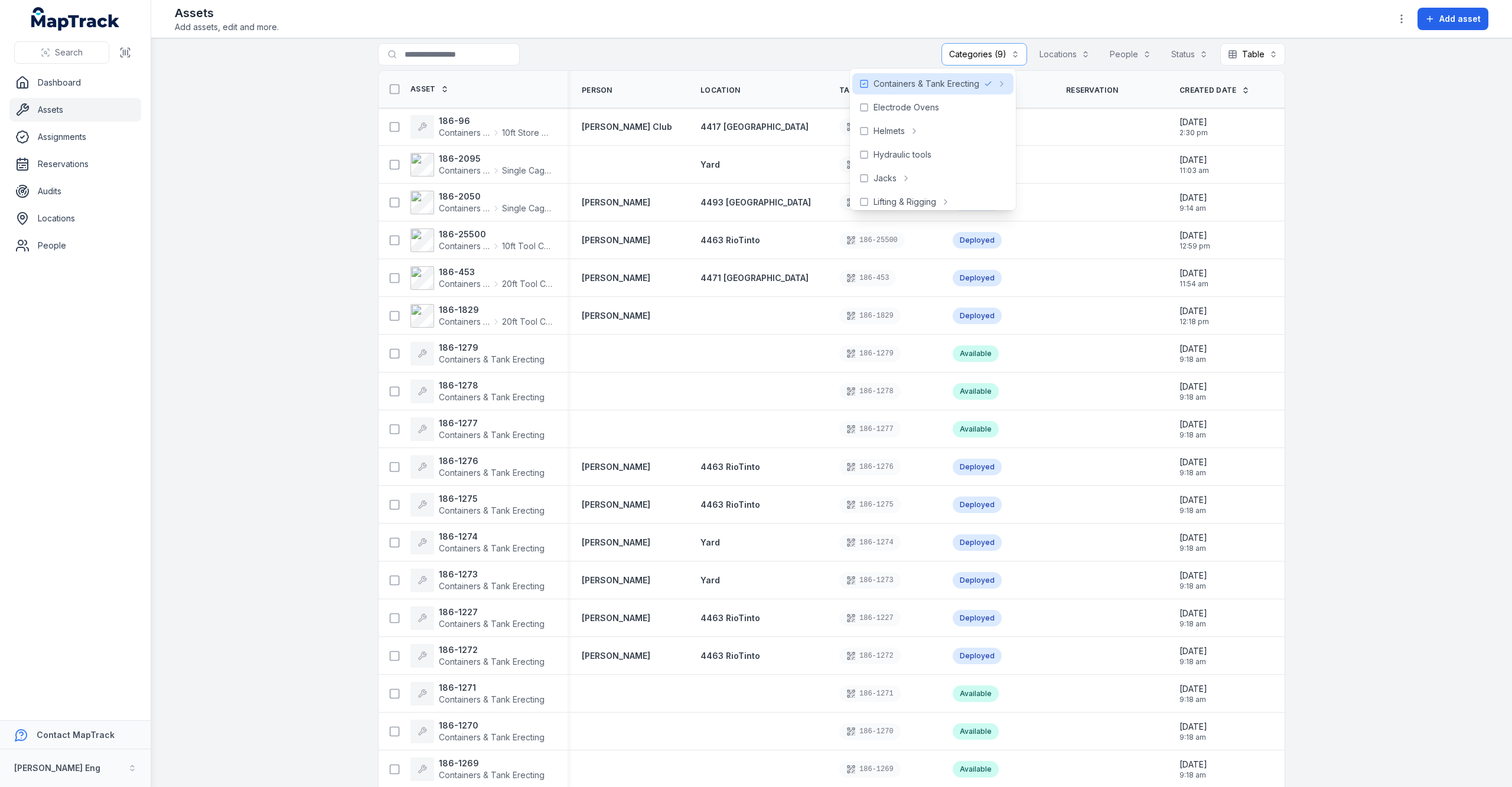
click at [231, 152] on main "**********" at bounding box center [832, 412] width 1361 height 748
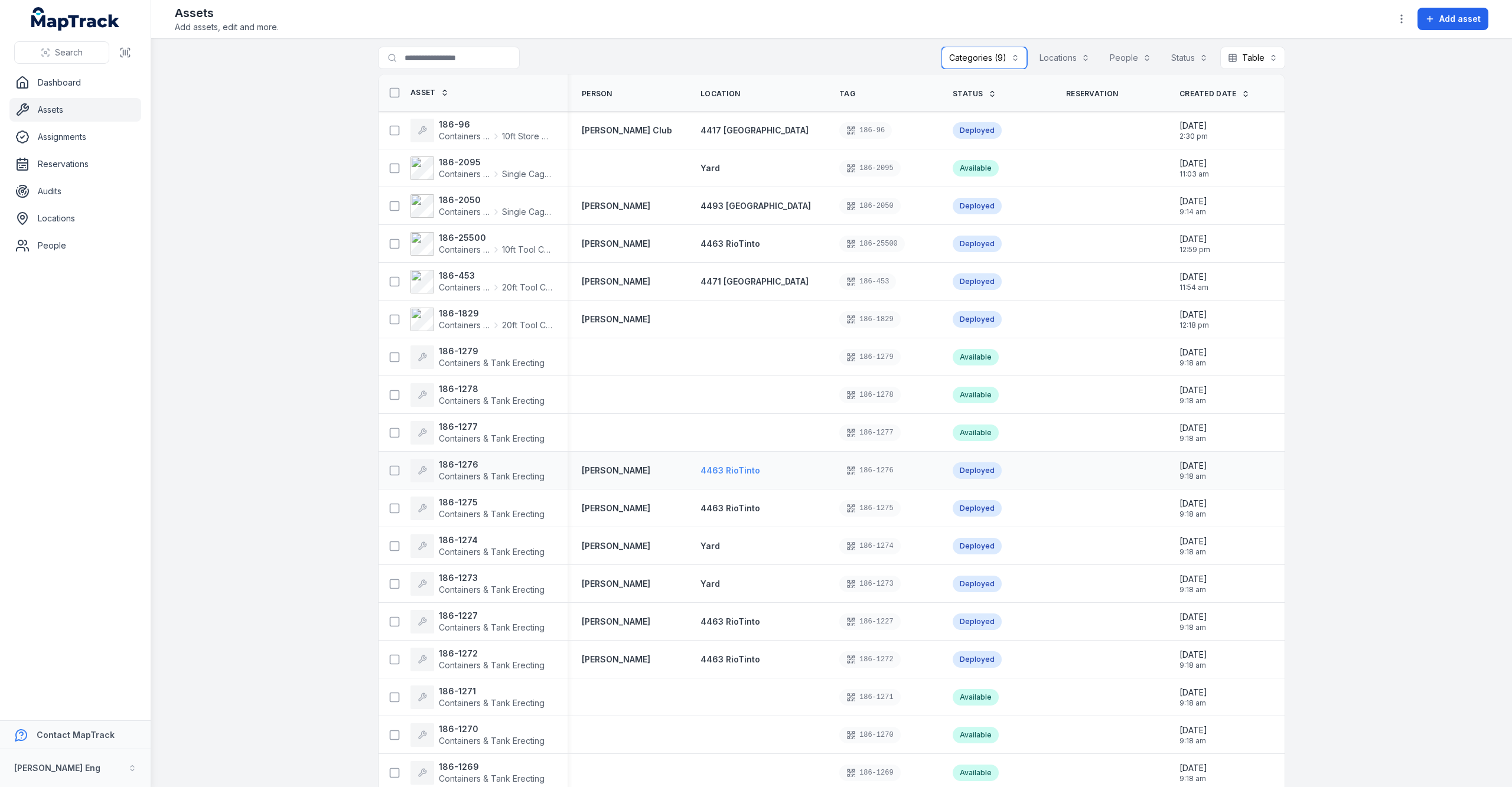
scroll to position [0, 0]
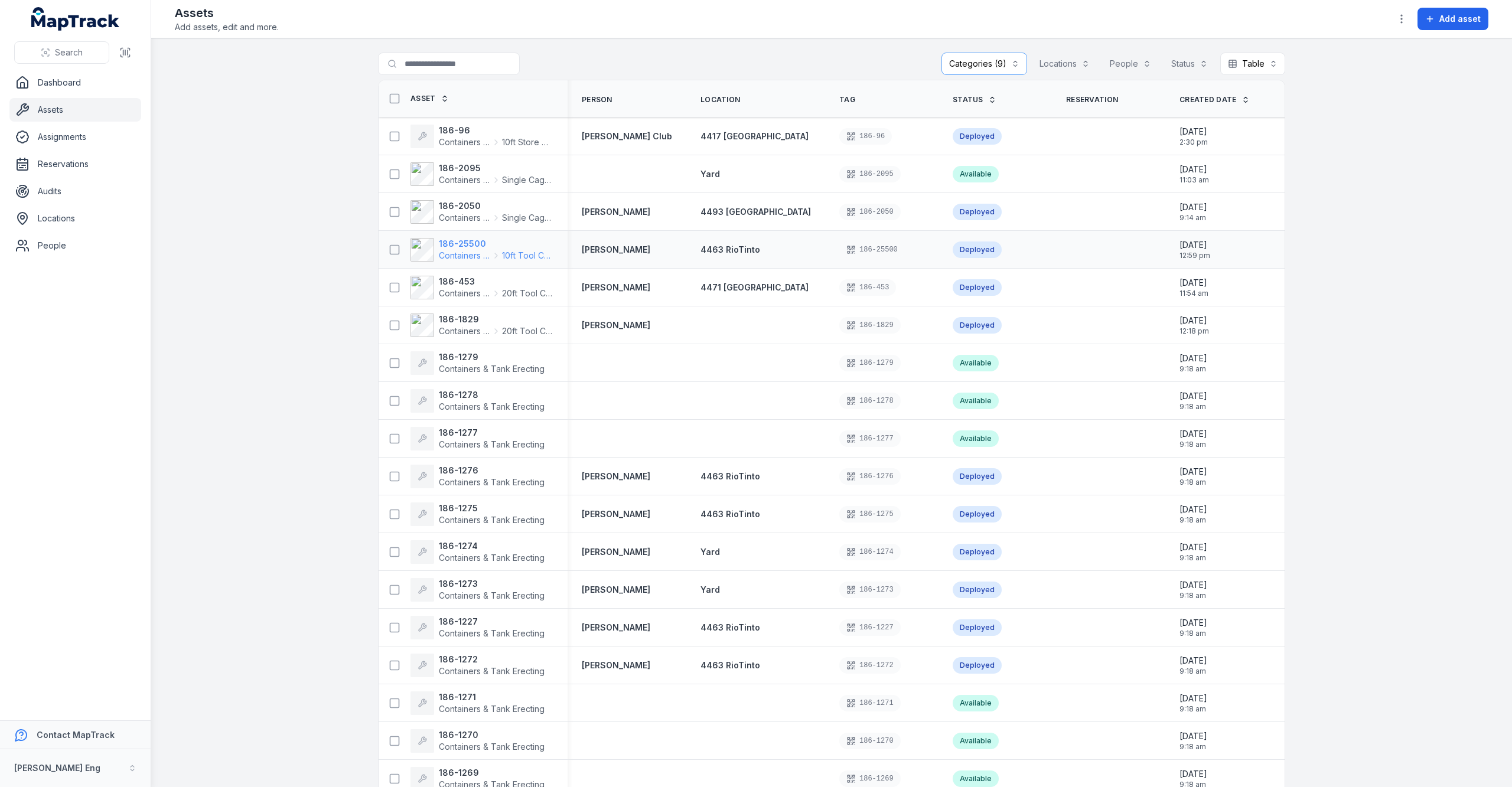
click at [445, 246] on strong "186-25500" at bounding box center [496, 244] width 114 height 12
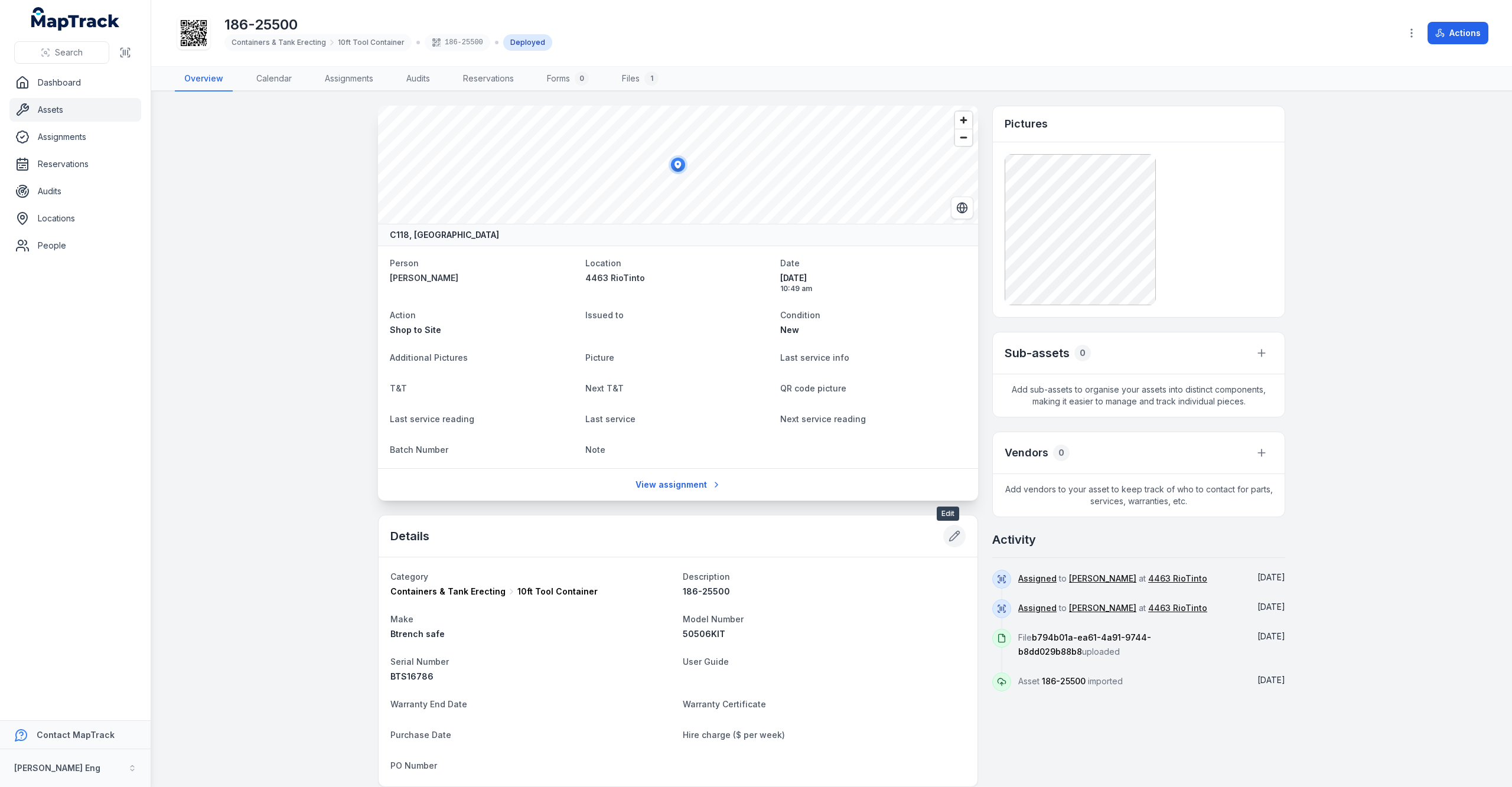
click at [943, 546] on button at bounding box center [954, 536] width 23 height 23
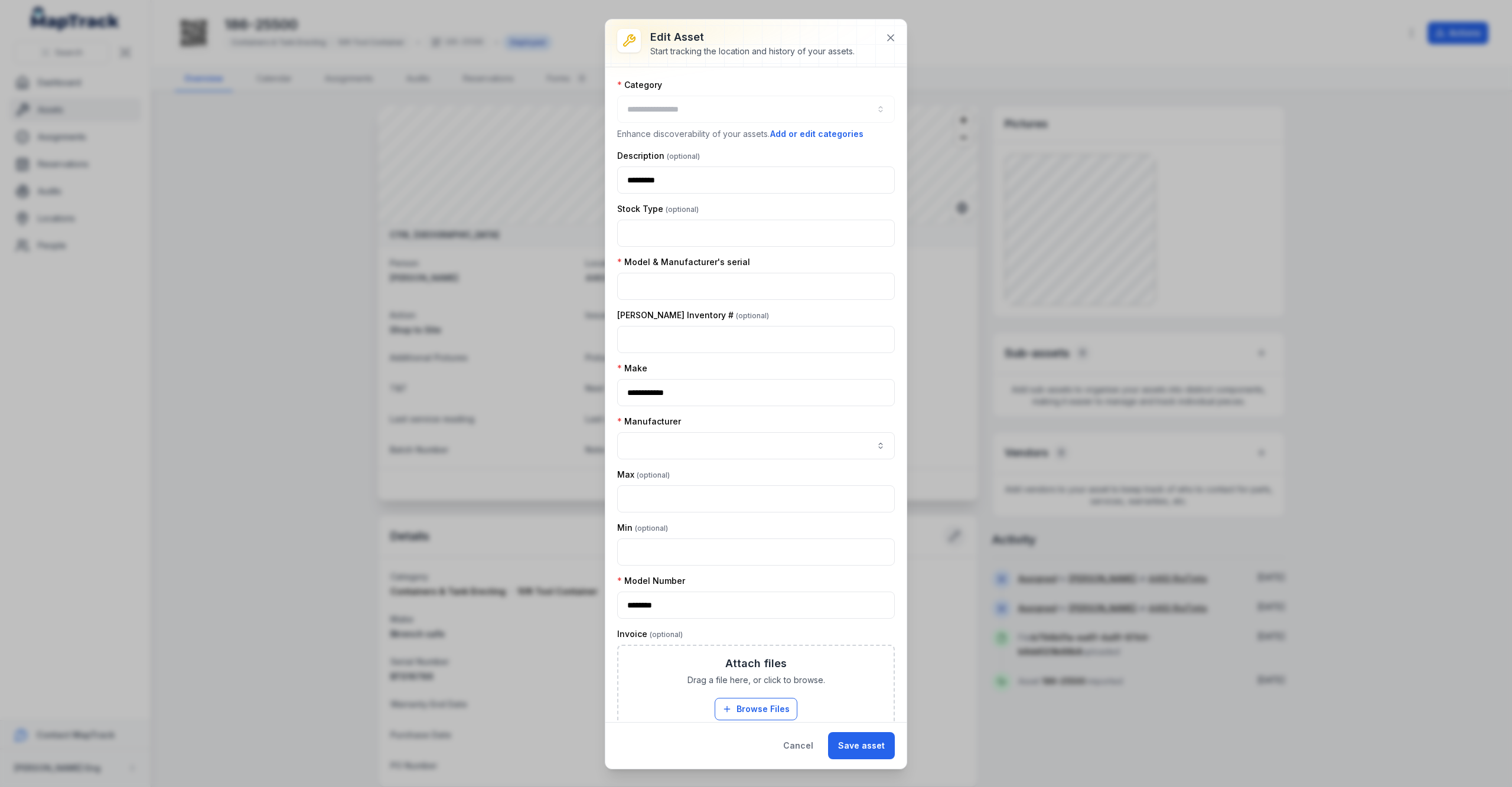
type input "**********"
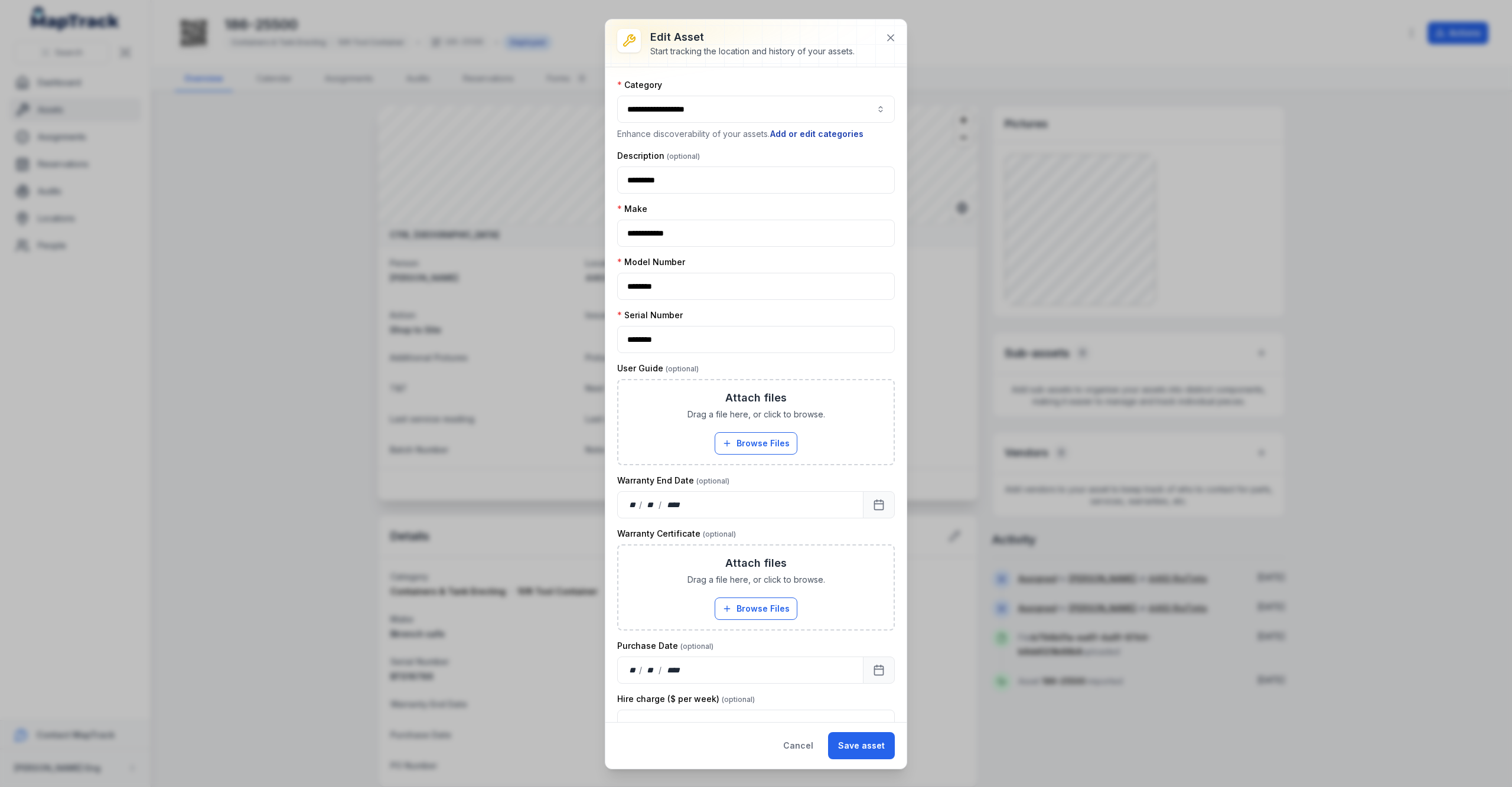
click at [822, 136] on button "Add or edit categories" at bounding box center [816, 134] width 94 height 13
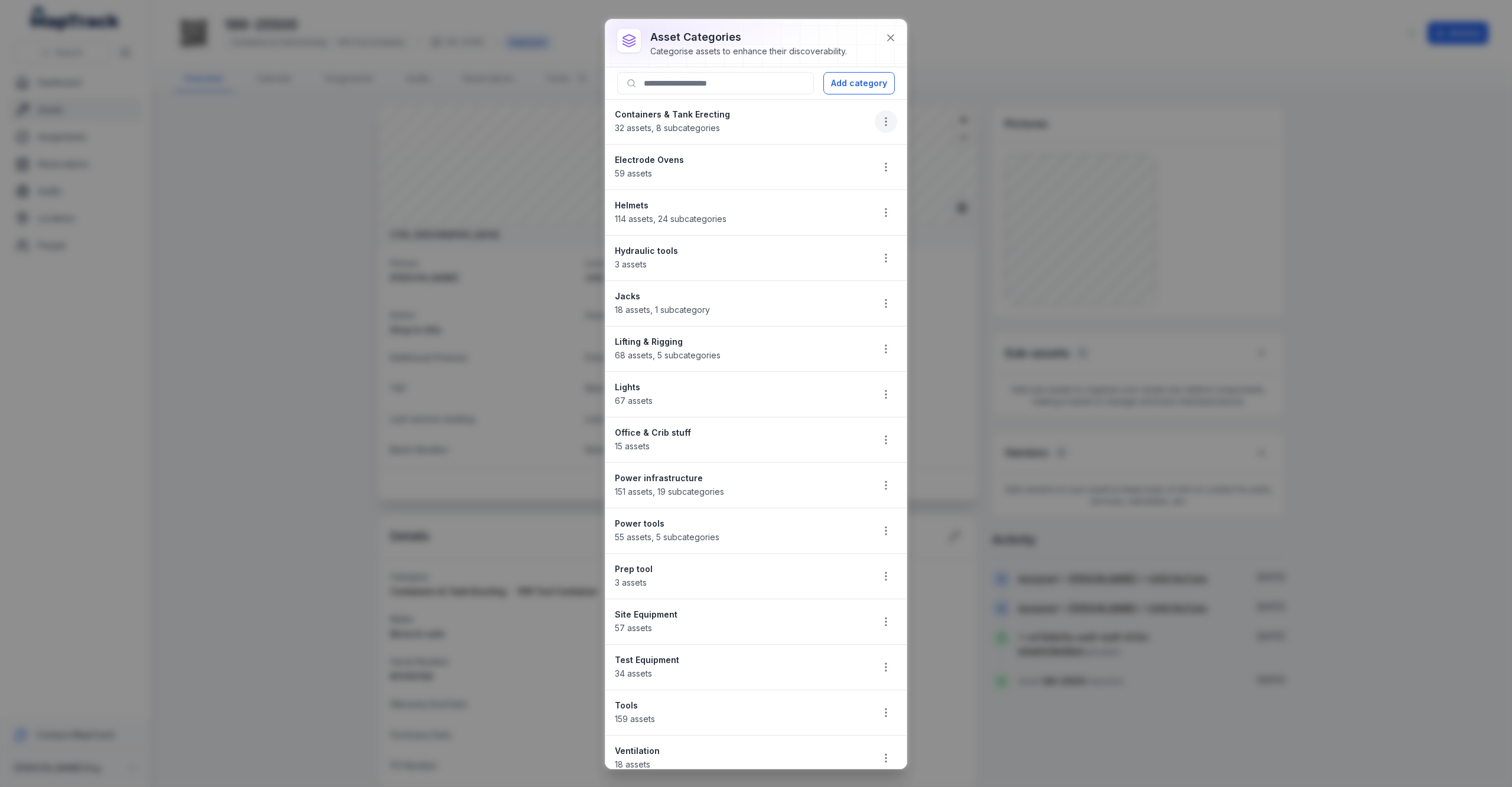
click at [875, 113] on button "button" at bounding box center [886, 121] width 23 height 23
click at [824, 158] on div "Edit" at bounding box center [814, 153] width 132 height 21
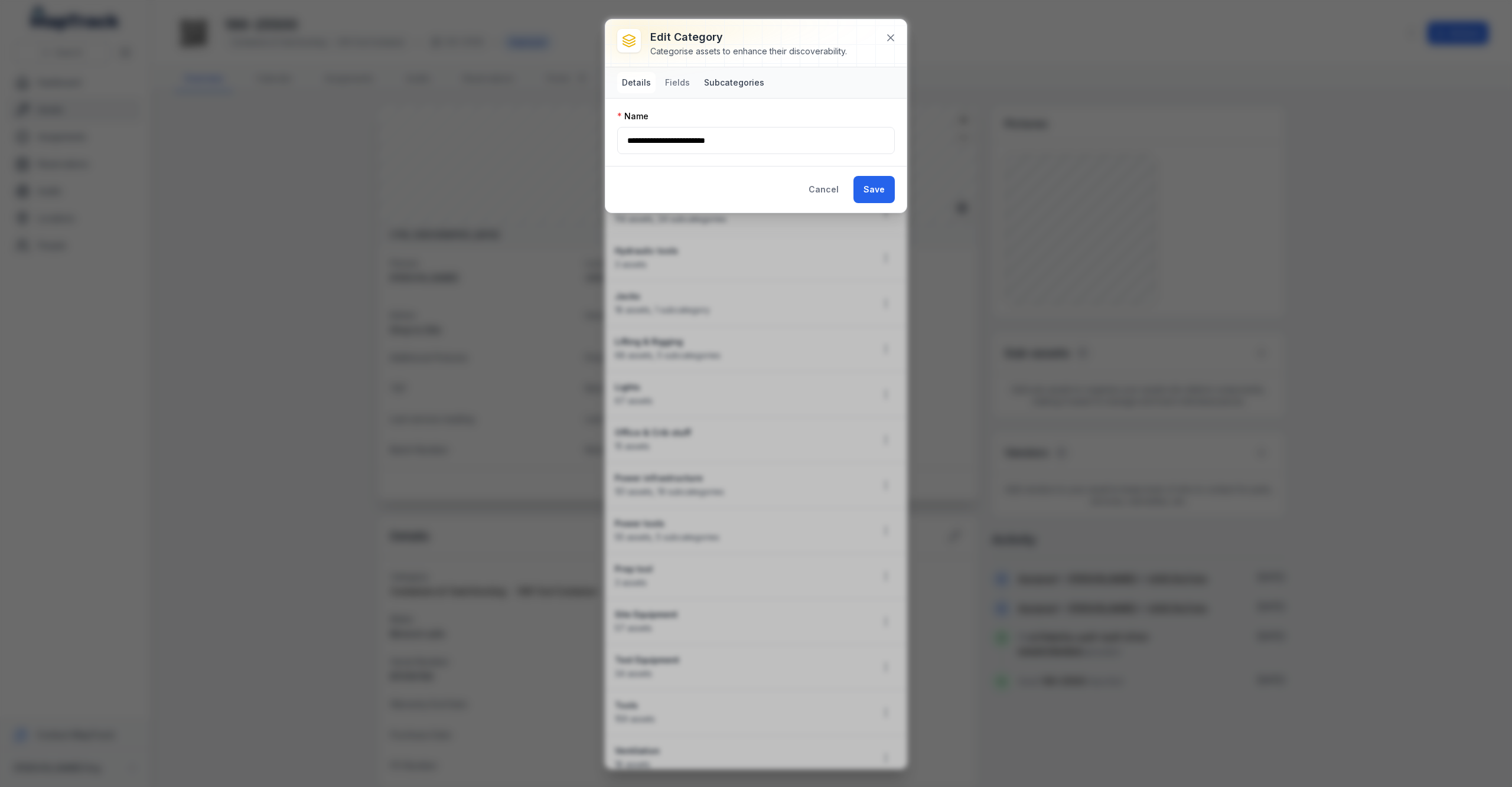
click at [728, 87] on button "Subcategories" at bounding box center [734, 83] width 70 height 21
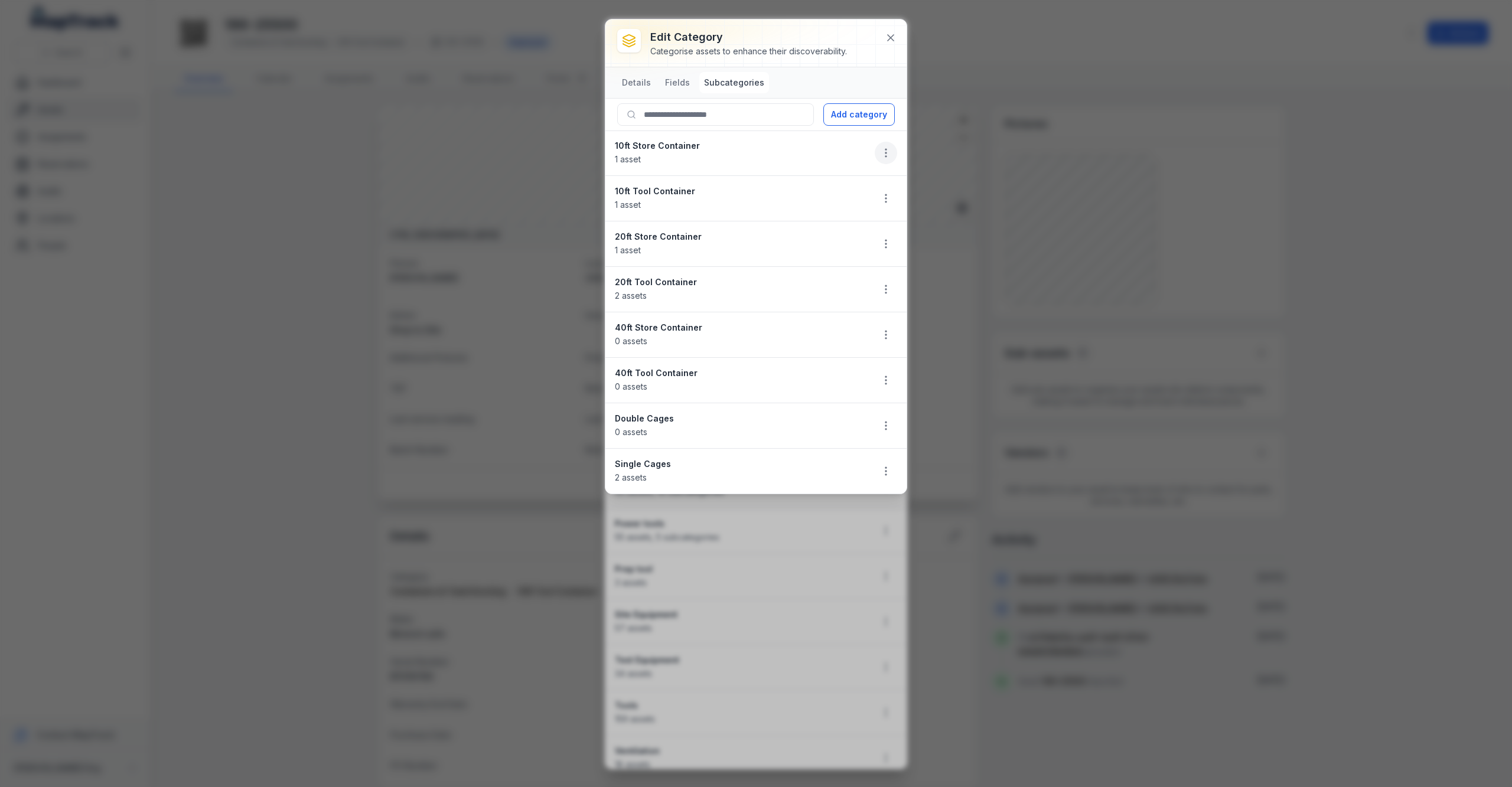
click at [884, 156] on icon "button" at bounding box center [886, 153] width 12 height 12
click at [859, 176] on div "Edit" at bounding box center [826, 185] width 132 height 21
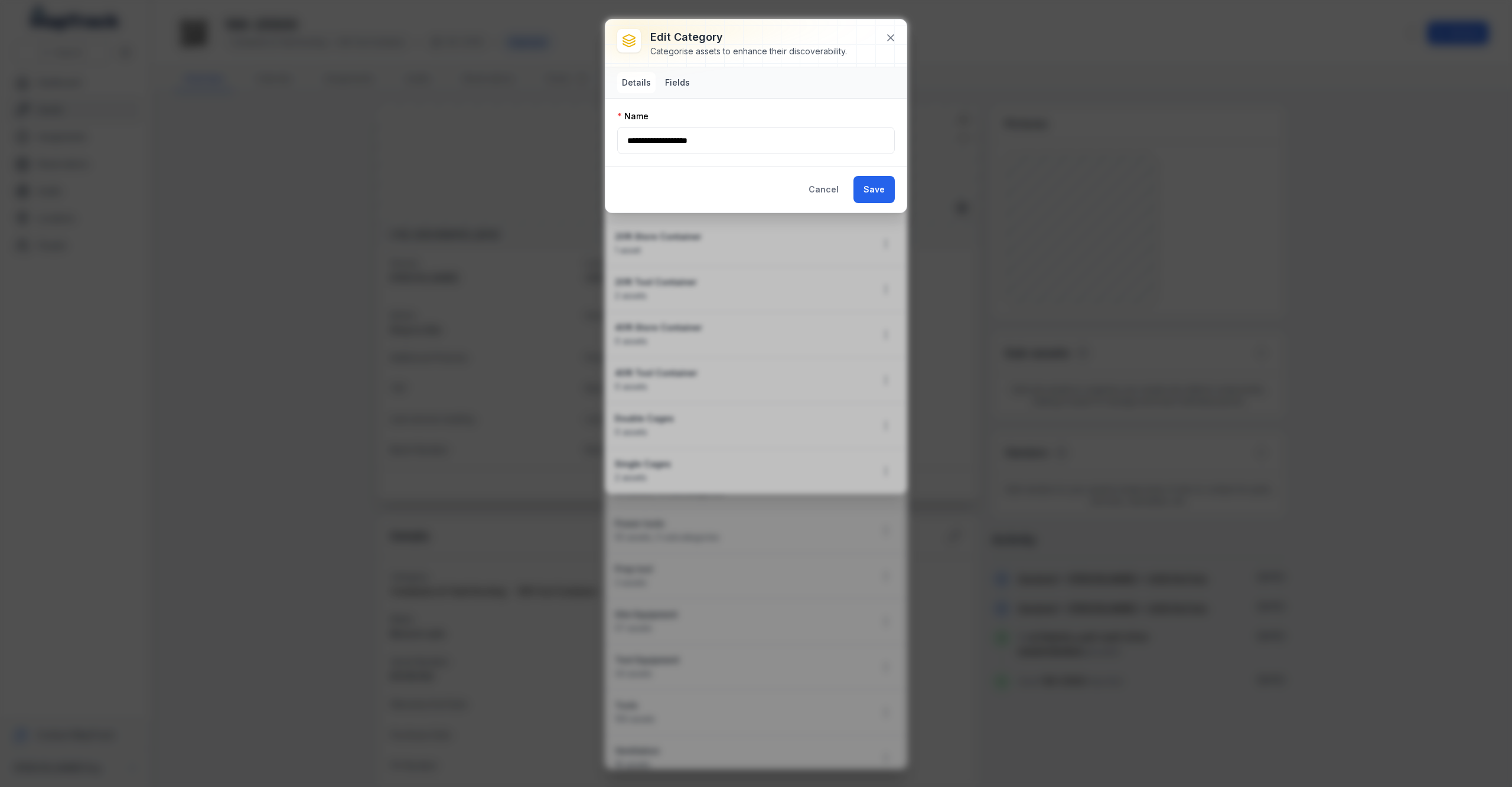
click at [673, 88] on button "Fields" at bounding box center [677, 83] width 34 height 21
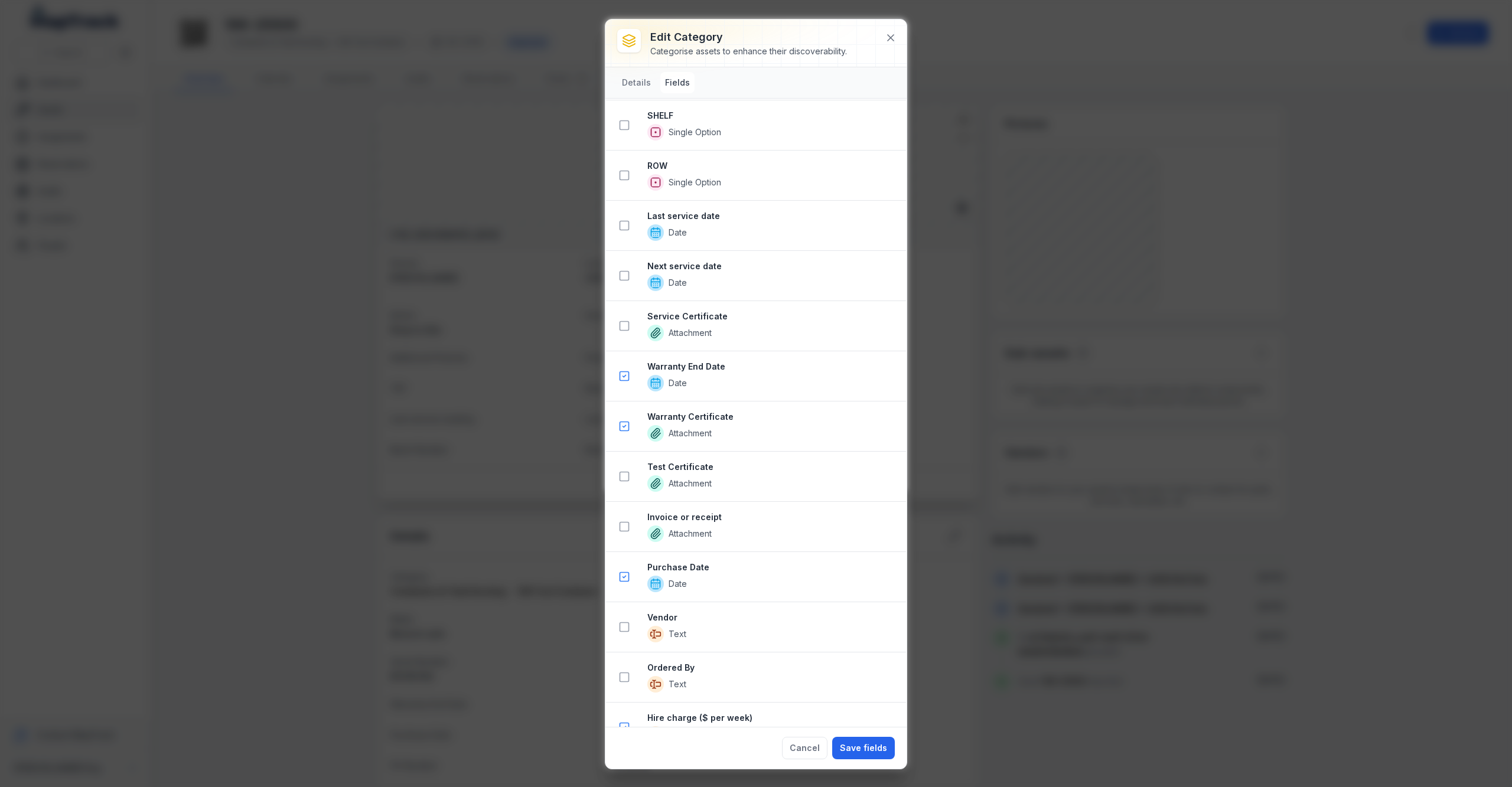
scroll to position [1653, 0]
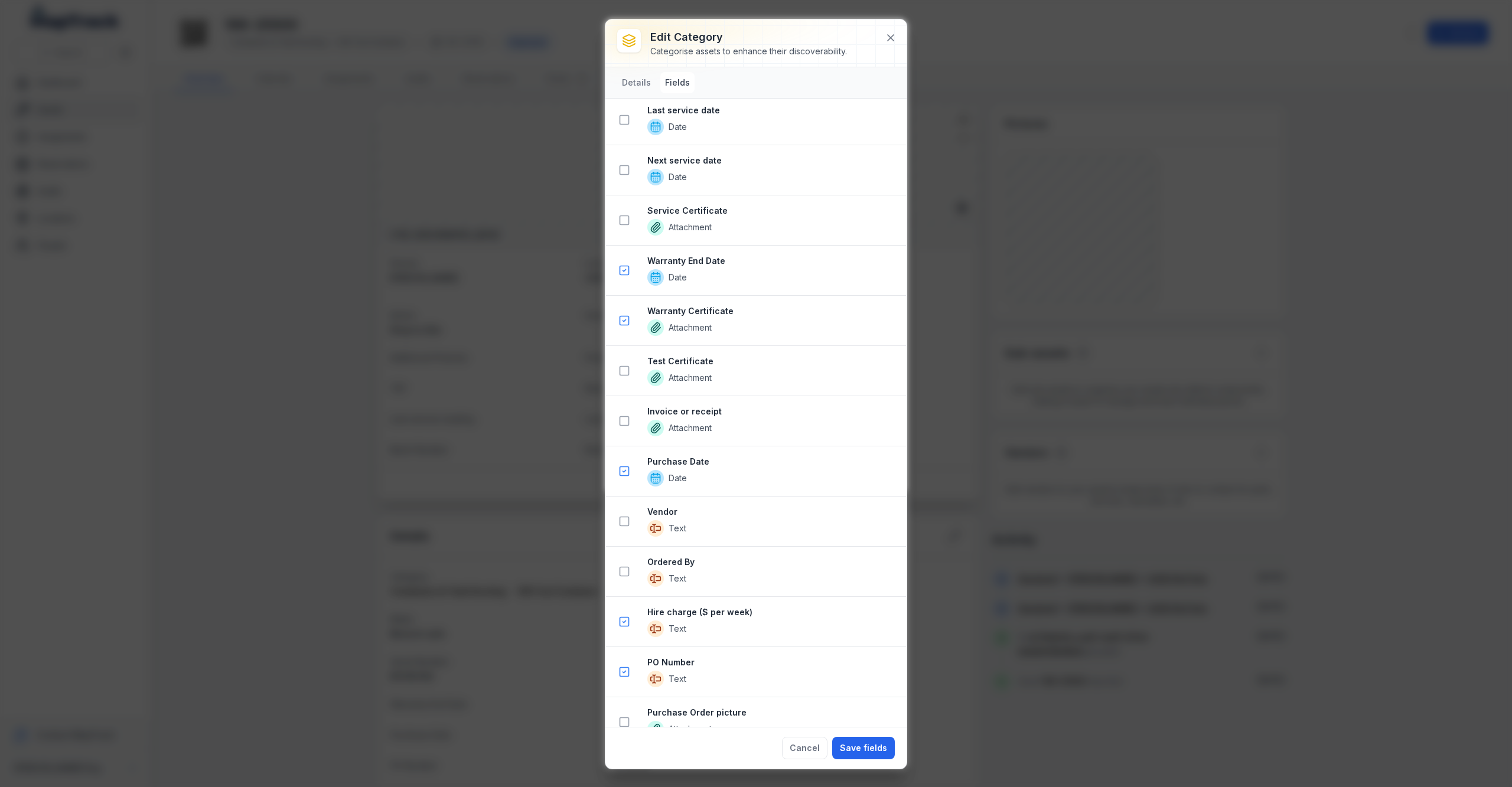
click at [730, 618] on strong "Hire charge ($ per week)" at bounding box center [772, 612] width 249 height 12
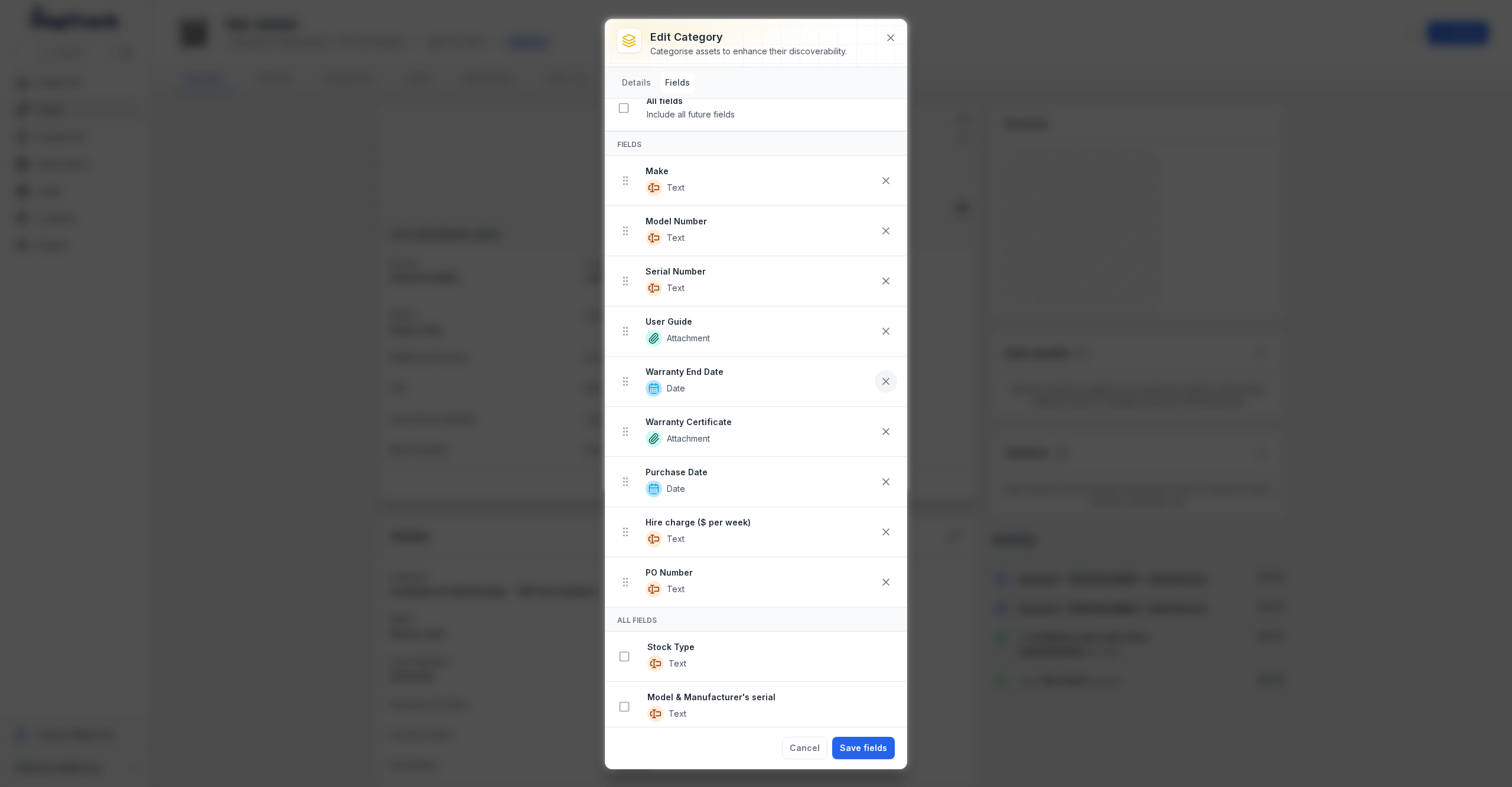
scroll to position [0, 0]
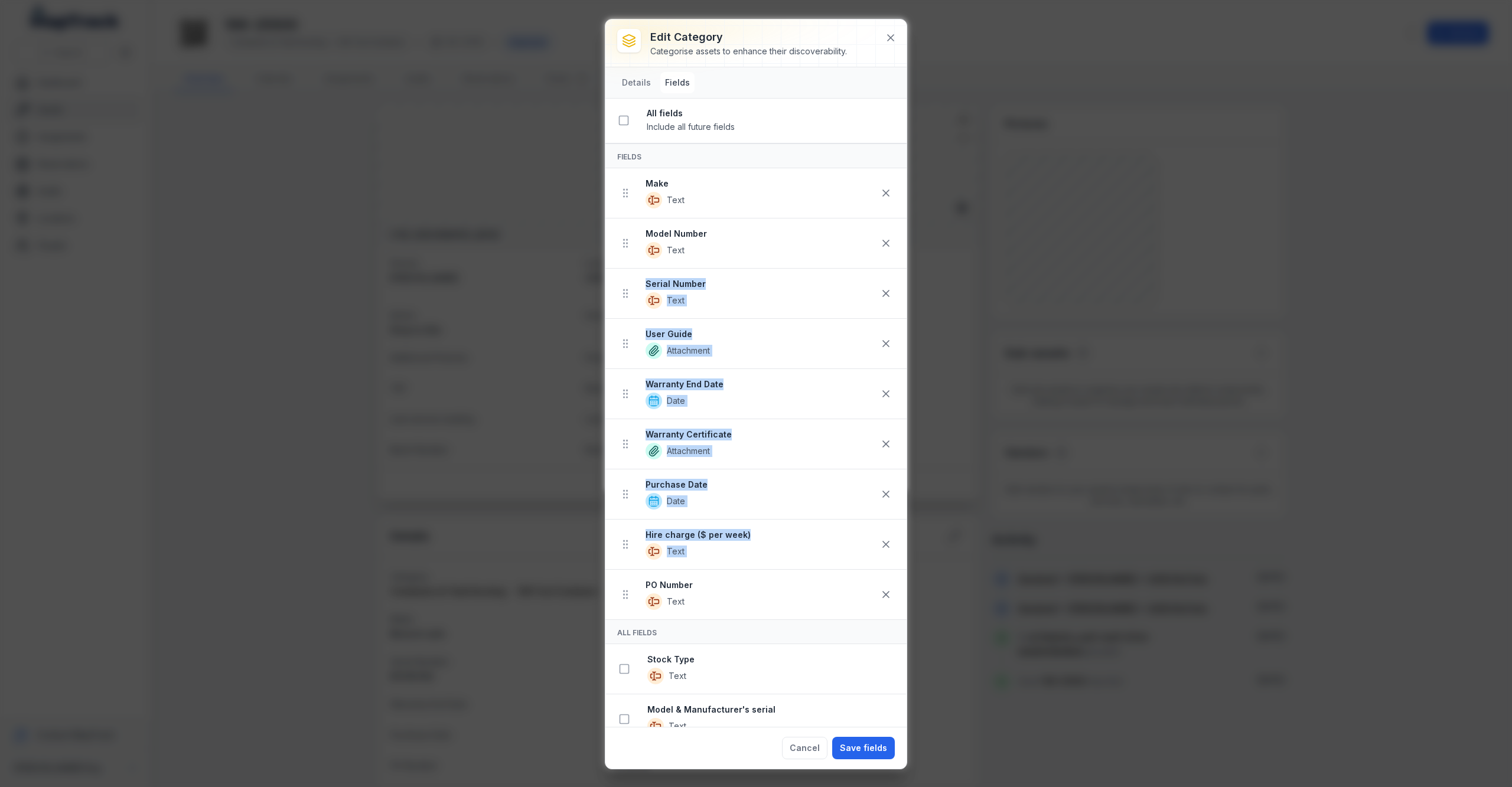
drag, startPoint x: 891, startPoint y: 245, endPoint x: 923, endPoint y: 473, distance: 230.2
click at [923, 473] on div "Edit category Categorise assets to enhance their discoverability. Details Field…" at bounding box center [756, 394] width 1512 height 787
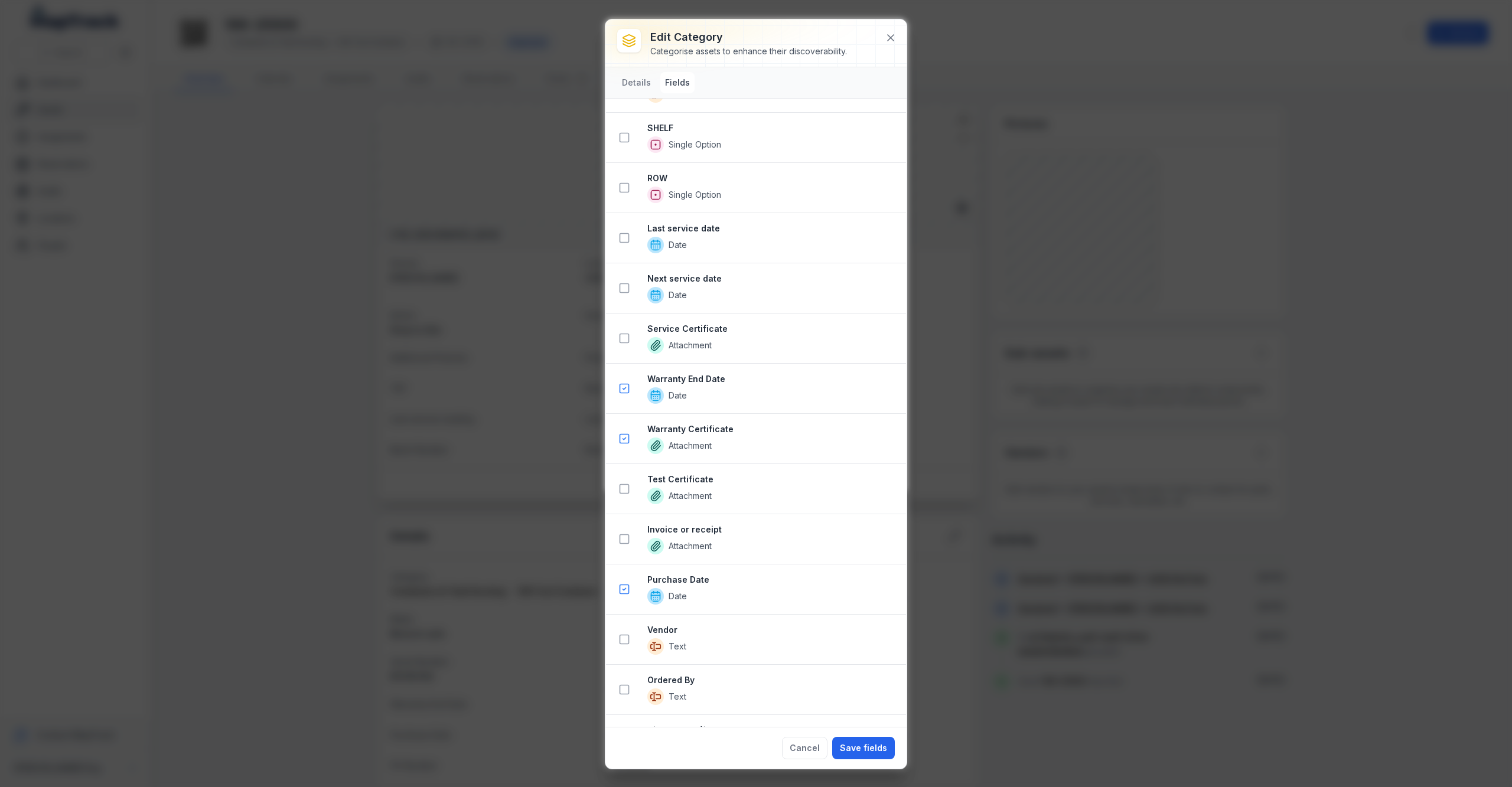
scroll to position [1845, 0]
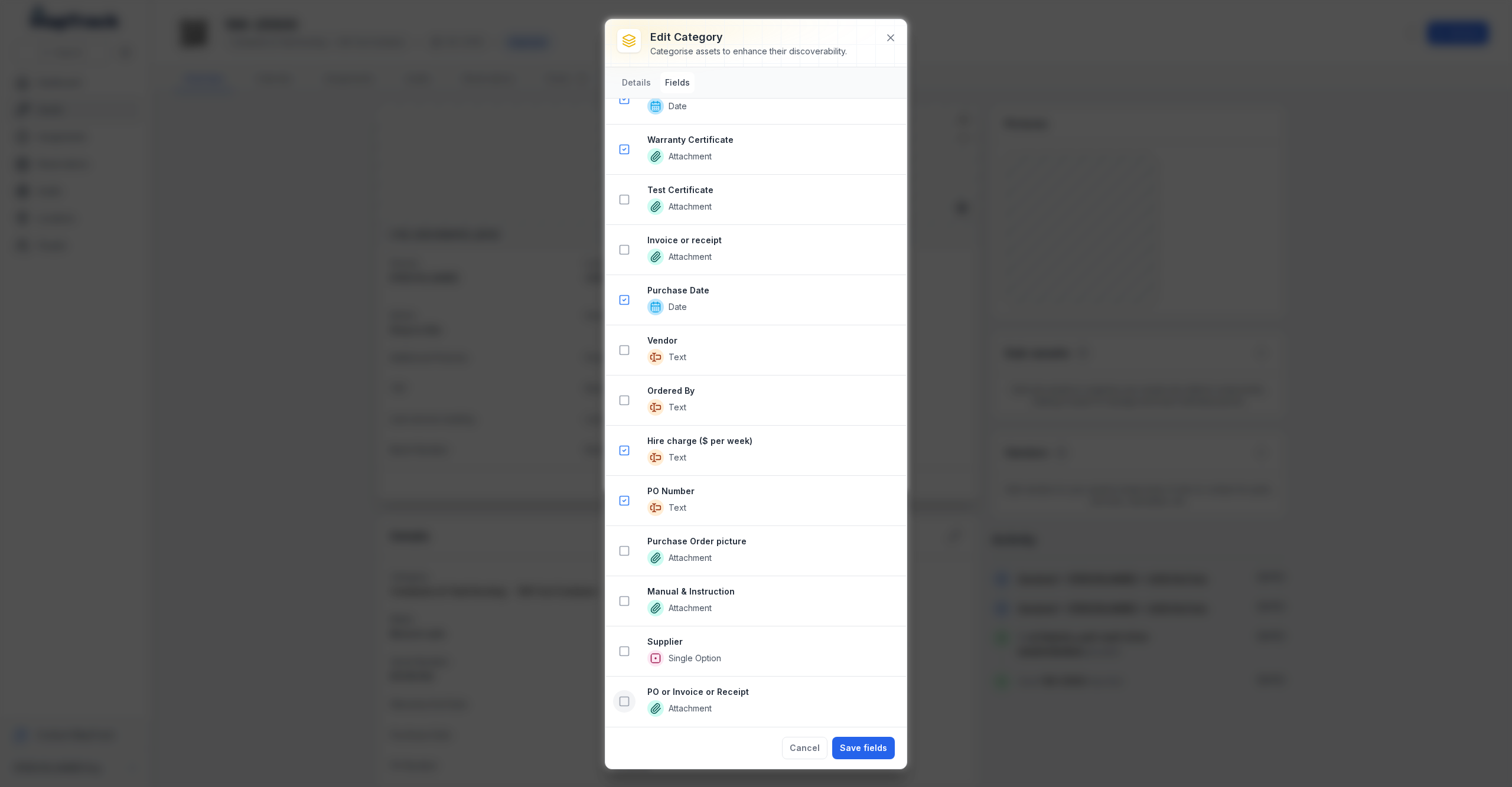
click at [620, 704] on rect at bounding box center [624, 702] width 9 height 9
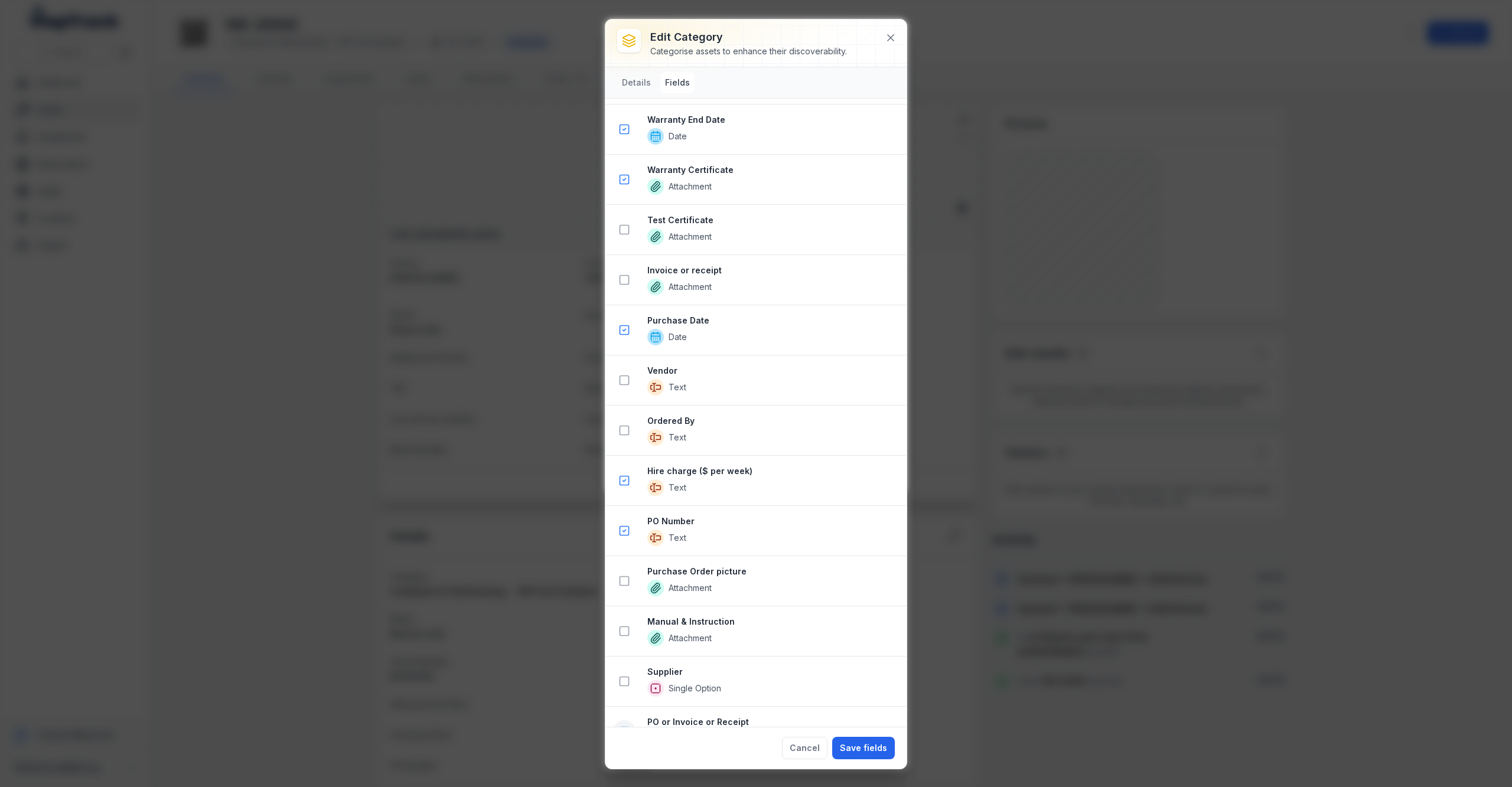
scroll to position [1895, 0]
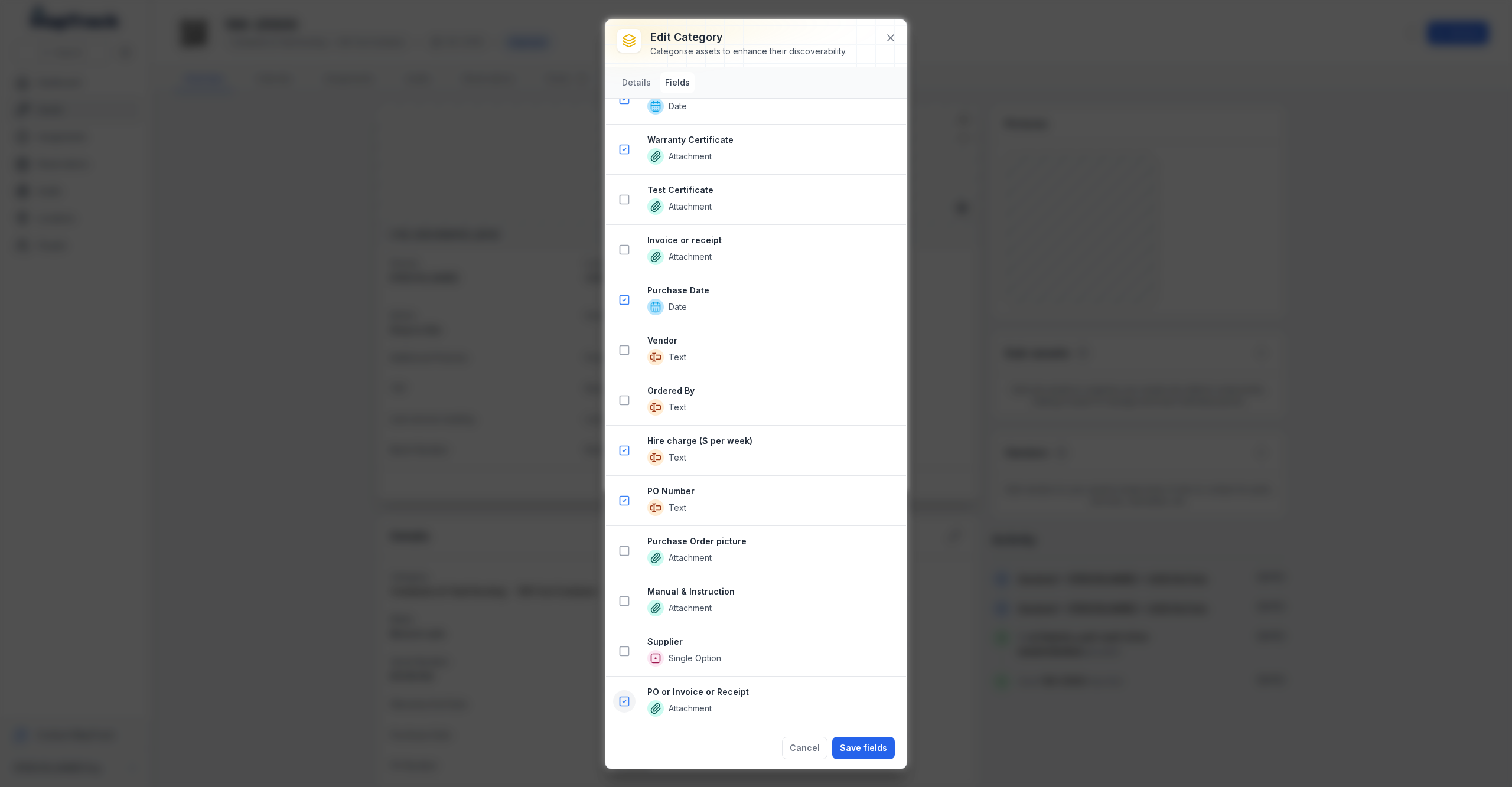
click at [619, 703] on icon at bounding box center [624, 702] width 12 height 12
click at [705, 687] on strong "PO or Invoice or Receipt" at bounding box center [772, 692] width 249 height 12
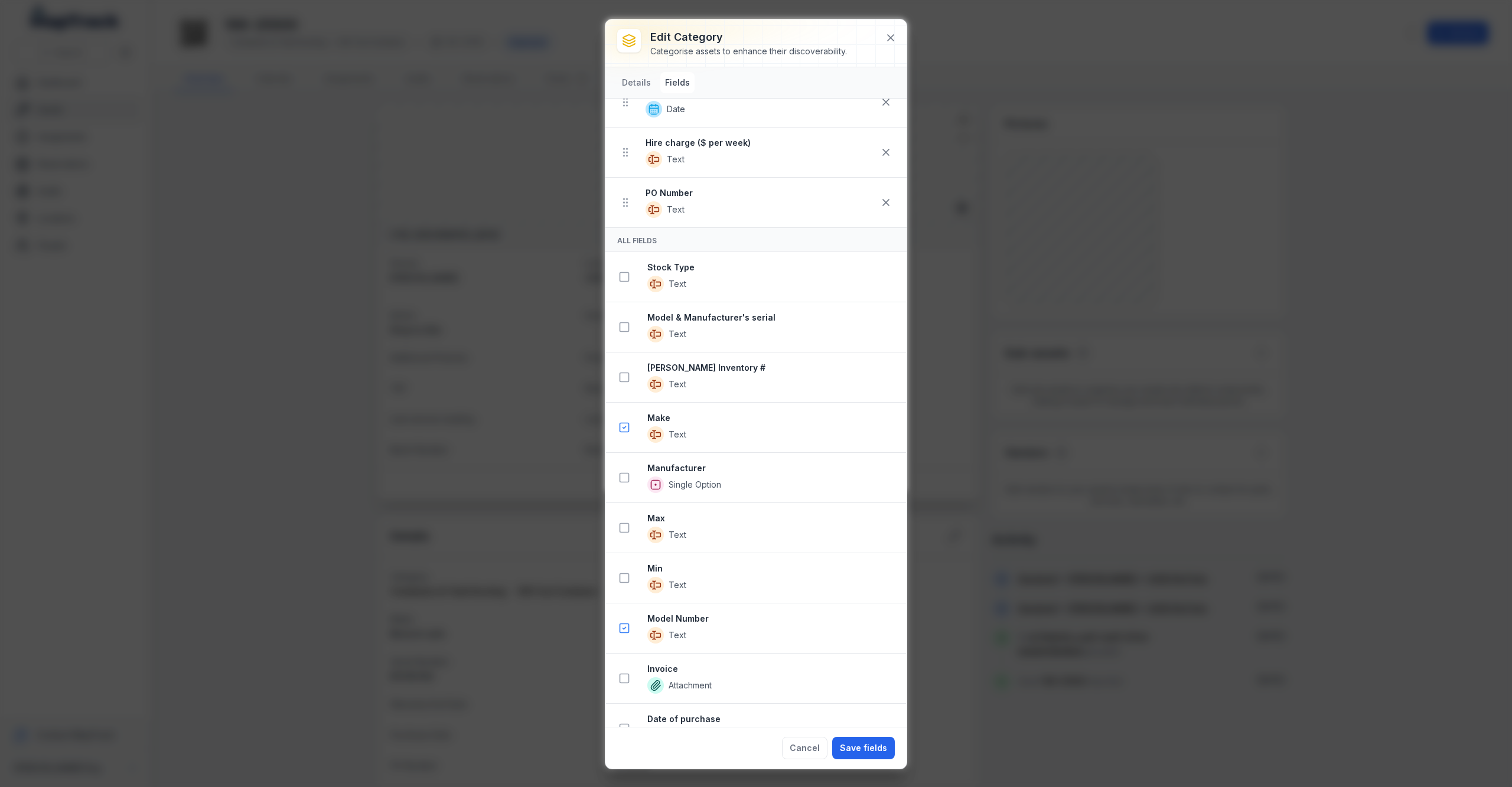
scroll to position [427, 0]
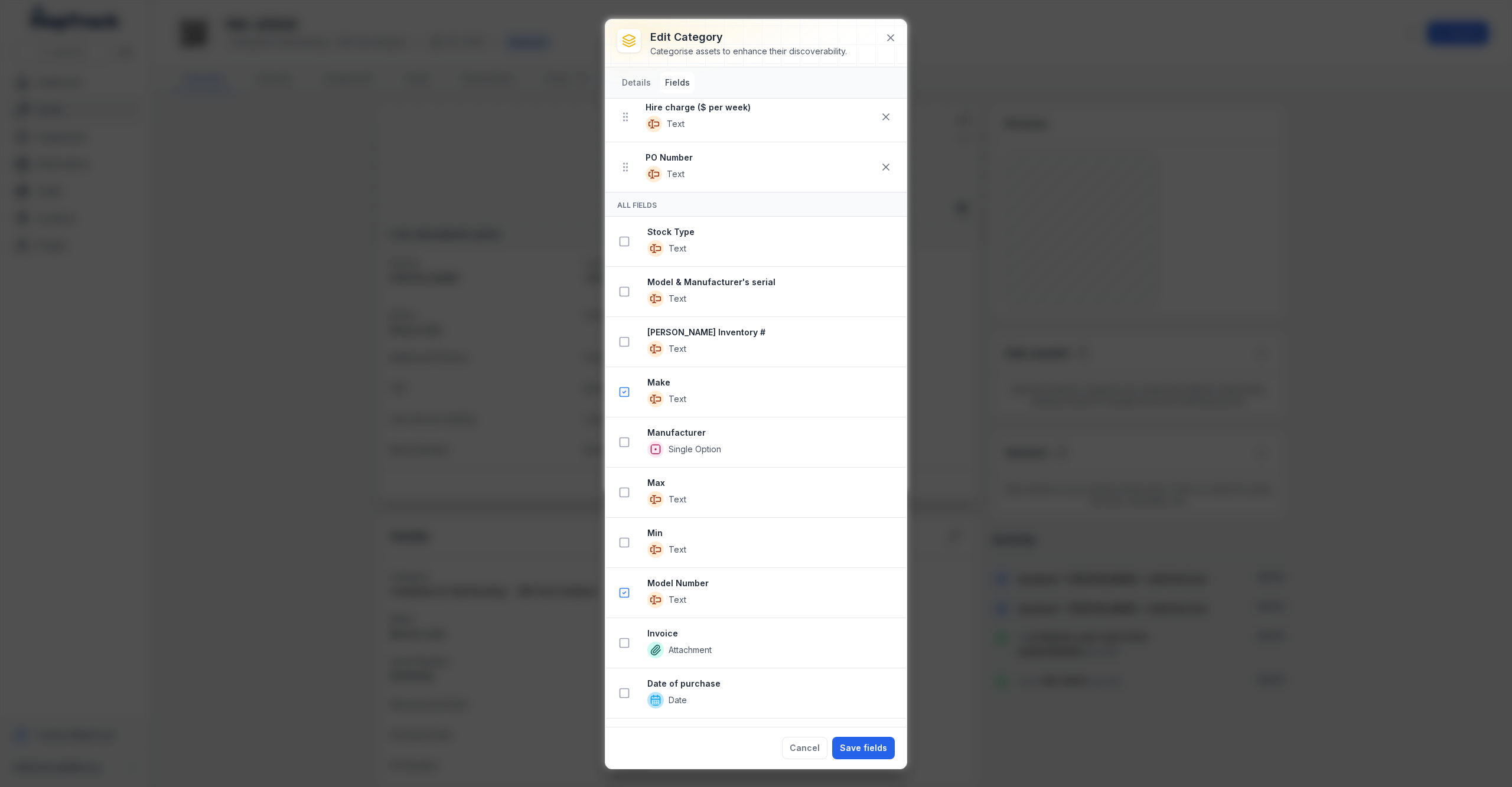
click at [688, 335] on strong "[PERSON_NAME] Inventory #" at bounding box center [772, 332] width 249 height 12
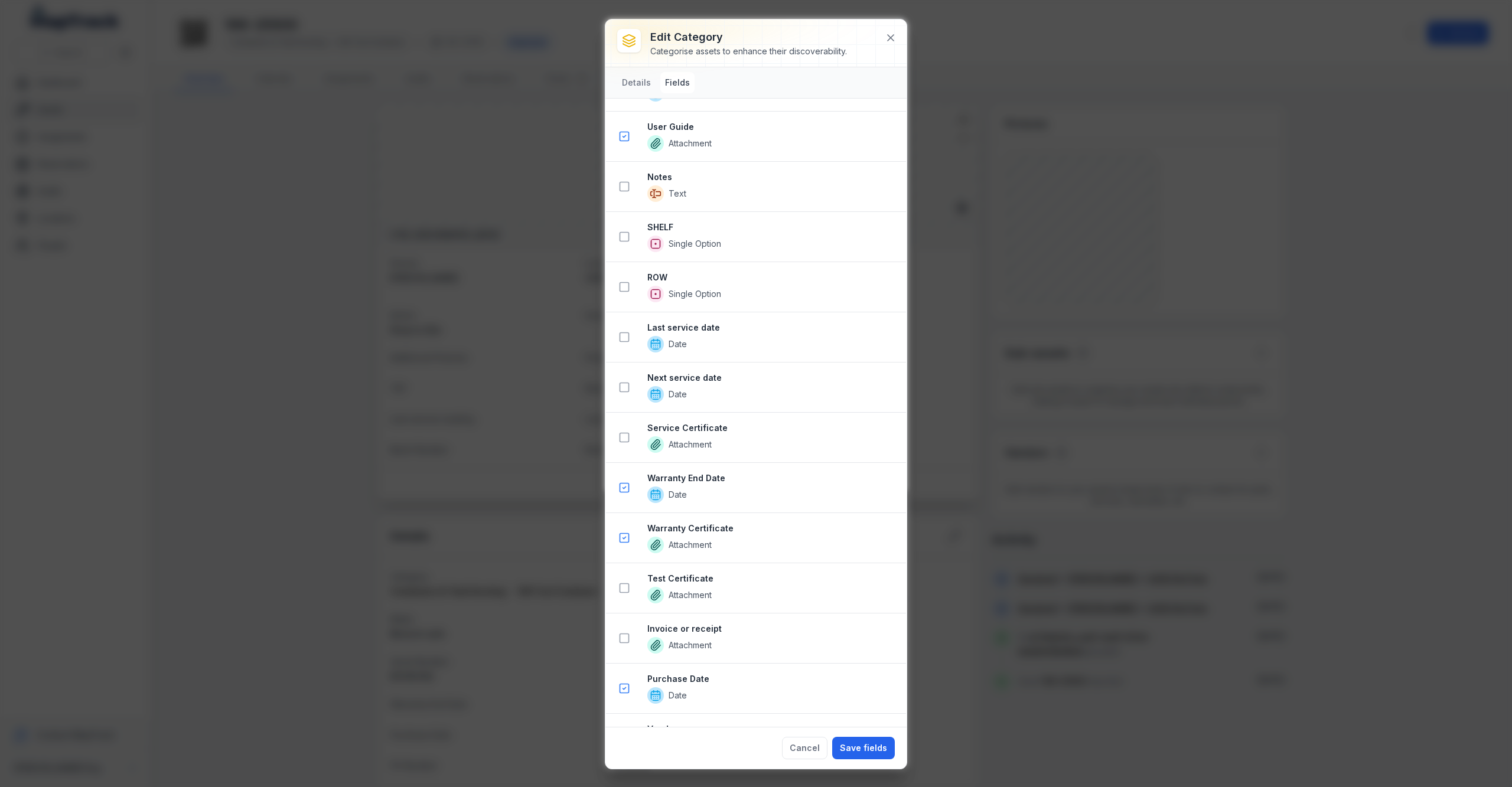
scroll to position [1451, 0]
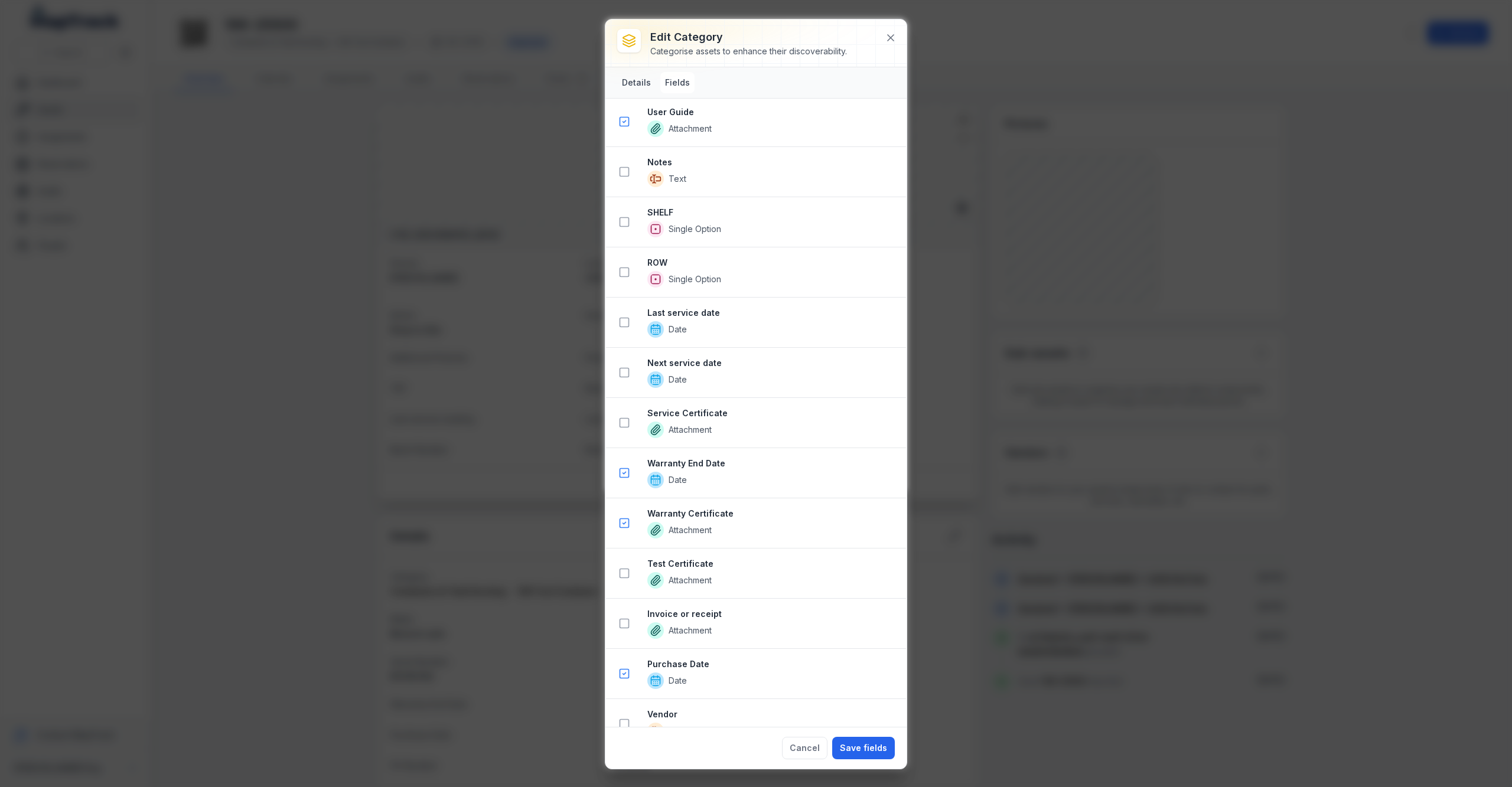
click at [648, 91] on button "Details" at bounding box center [636, 83] width 39 height 21
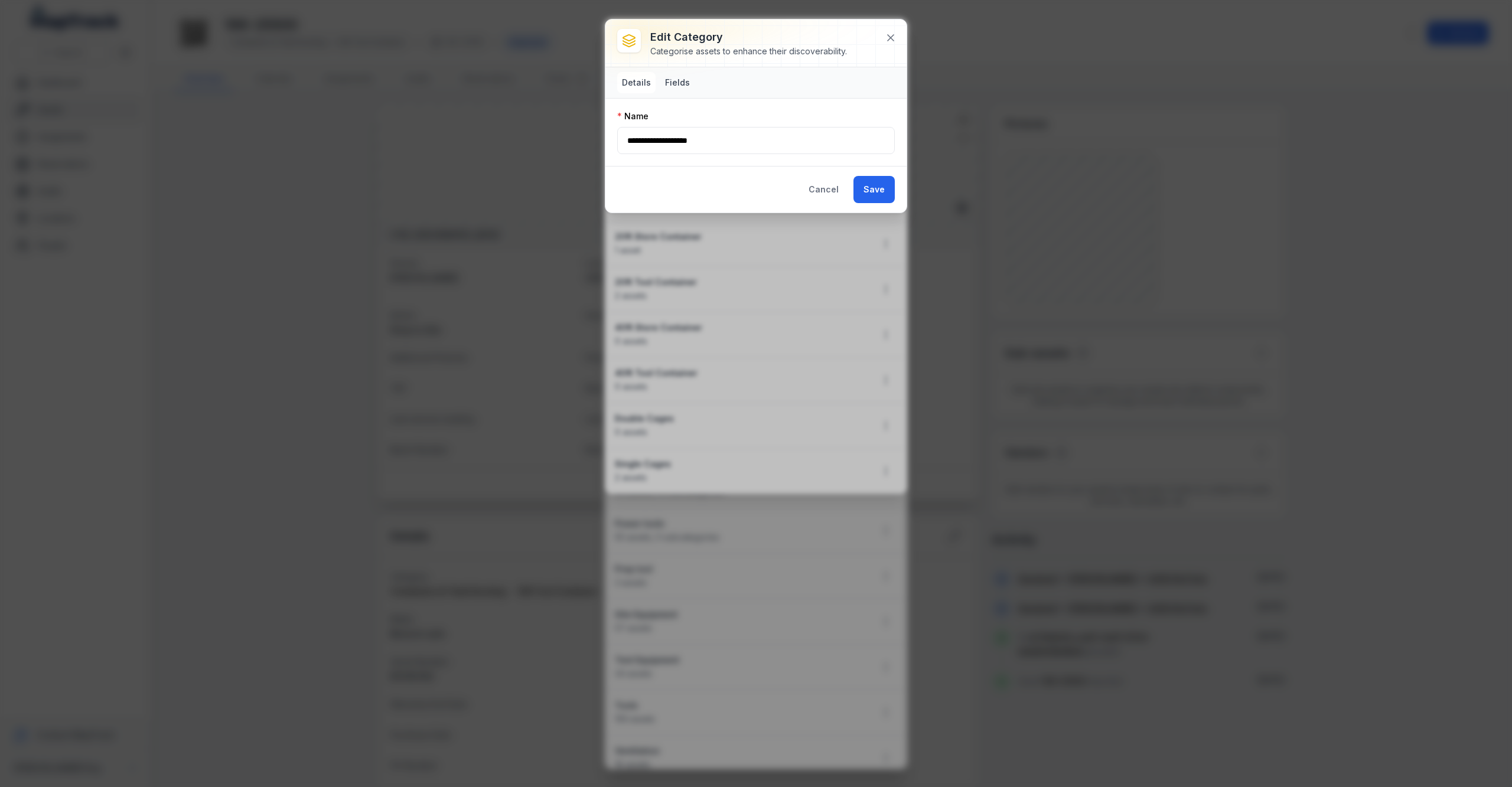
click at [675, 86] on button "Fields" at bounding box center [677, 83] width 34 height 21
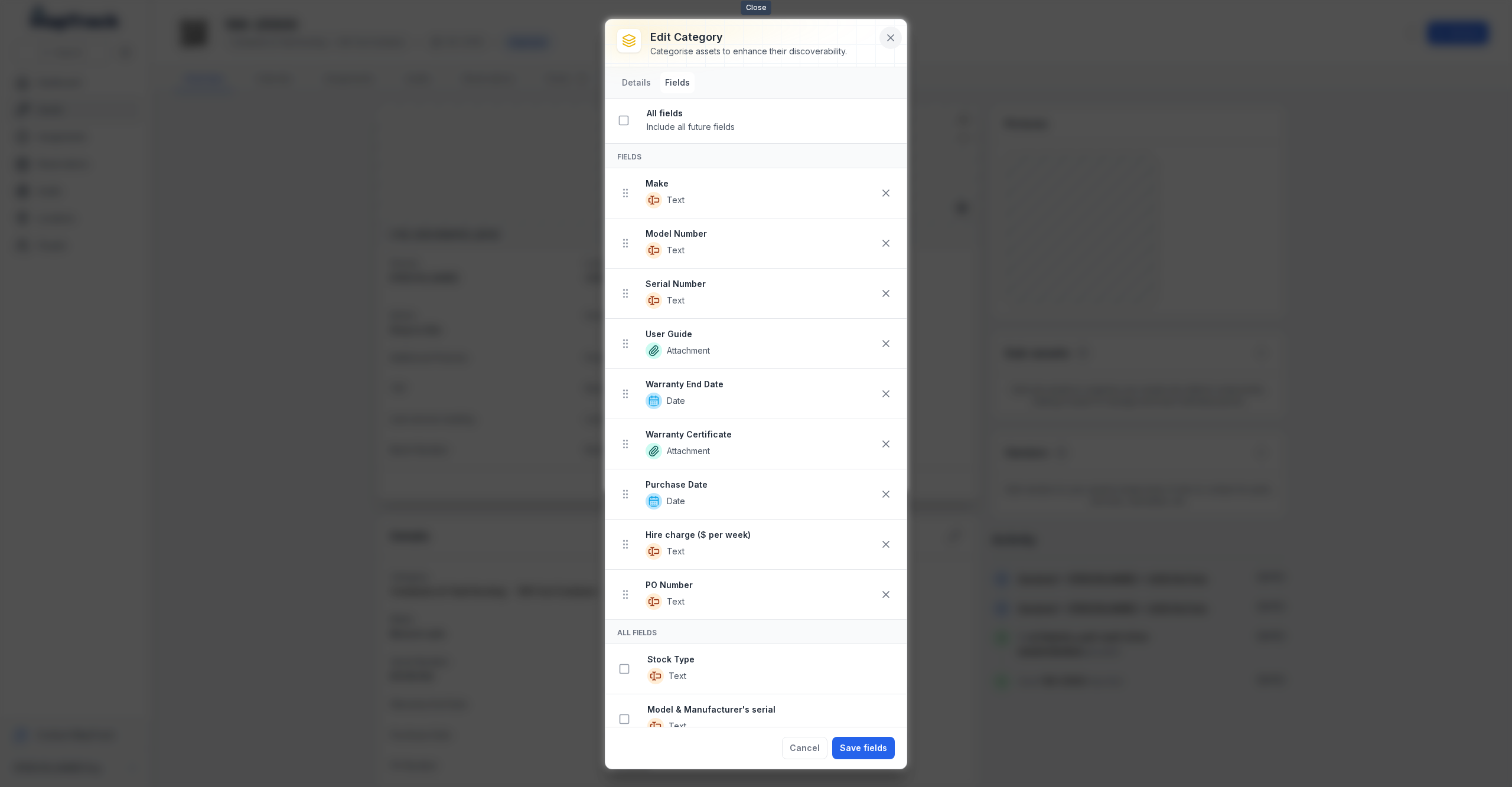
click at [891, 36] on icon at bounding box center [891, 38] width 12 height 12
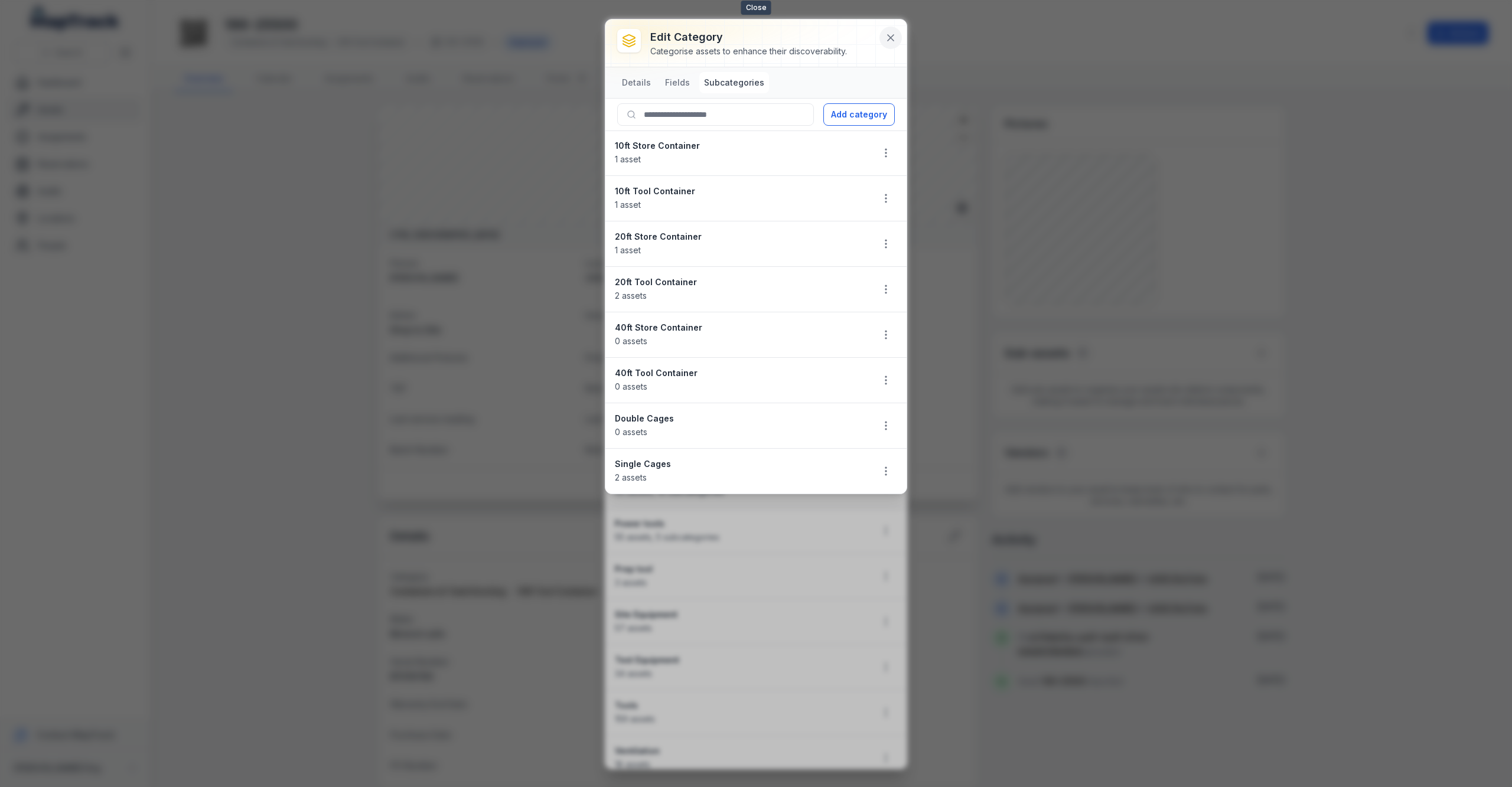
click at [894, 34] on icon at bounding box center [891, 38] width 12 height 12
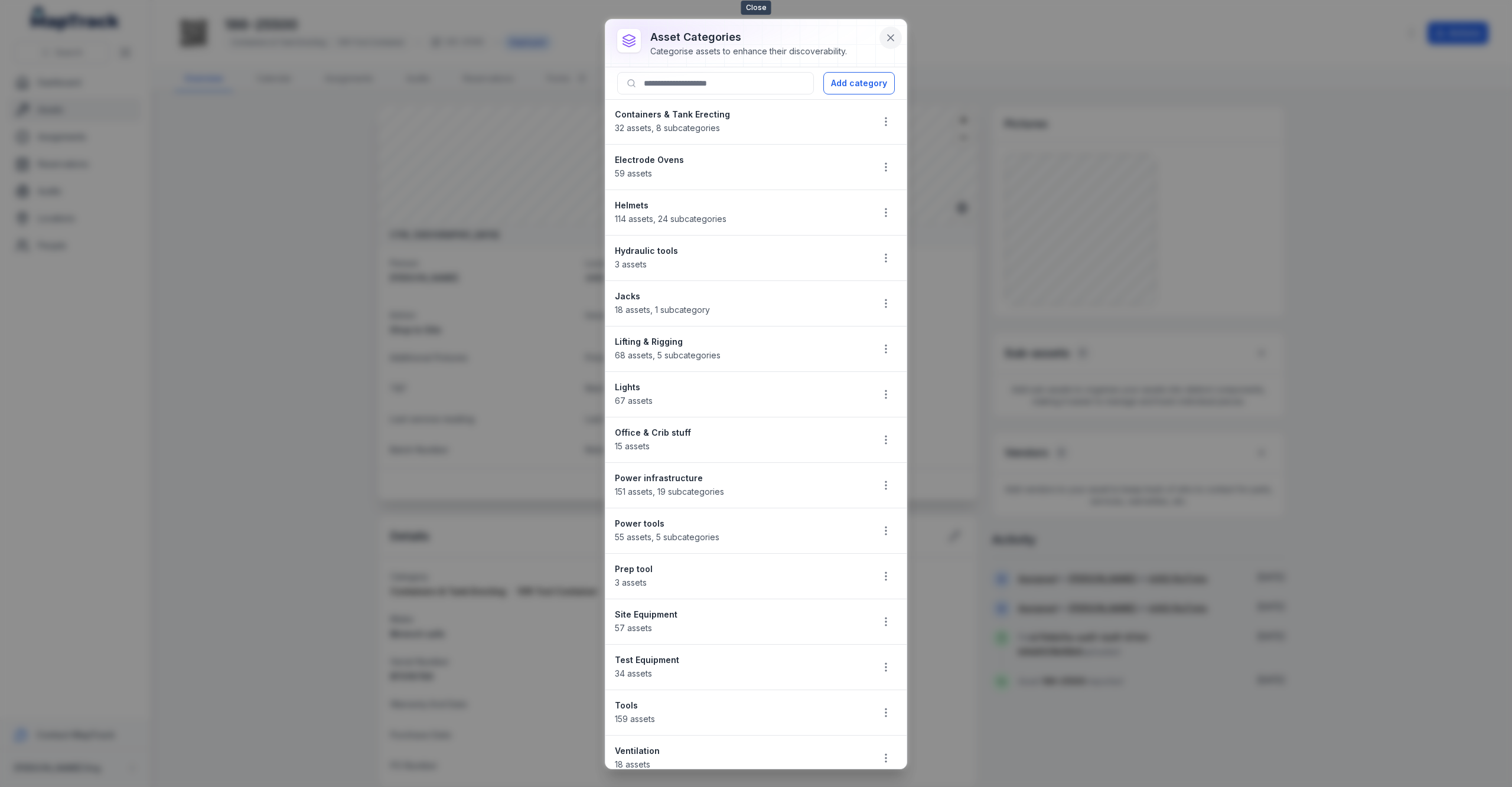
click at [888, 44] on button at bounding box center [891, 38] width 23 height 23
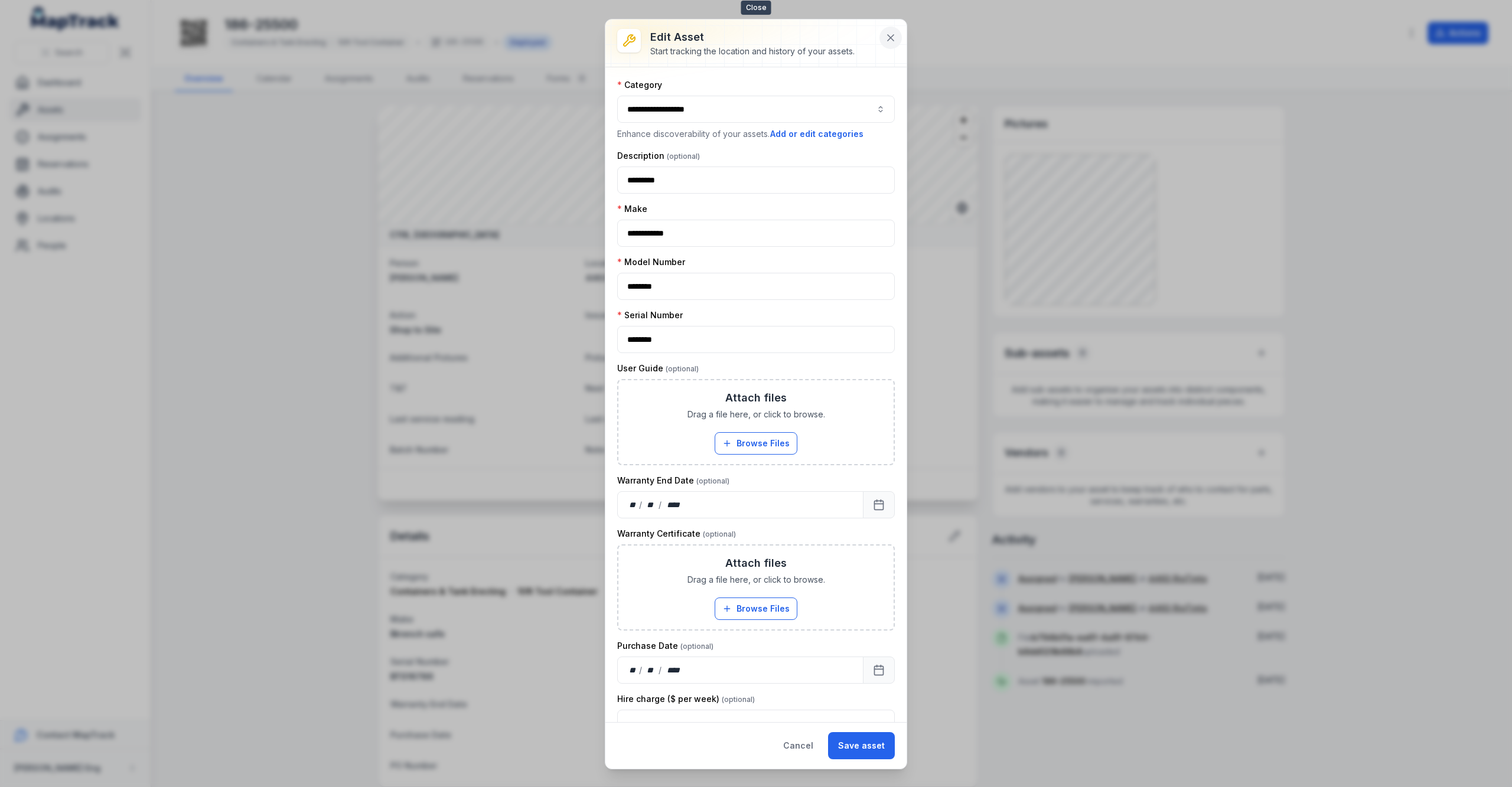
click at [898, 41] on button at bounding box center [891, 38] width 23 height 23
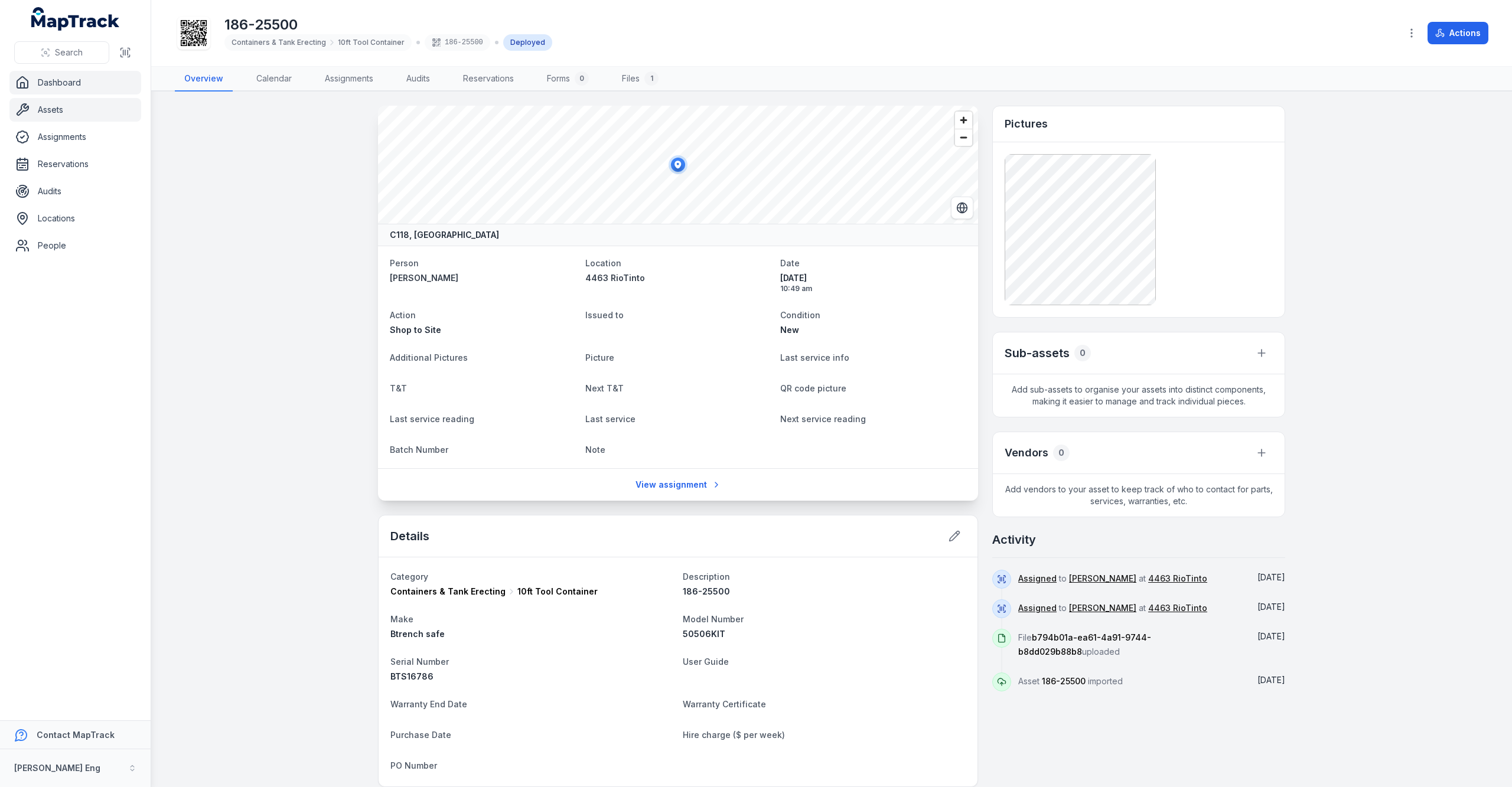
click at [48, 73] on link "Dashboard" at bounding box center [75, 83] width 132 height 24
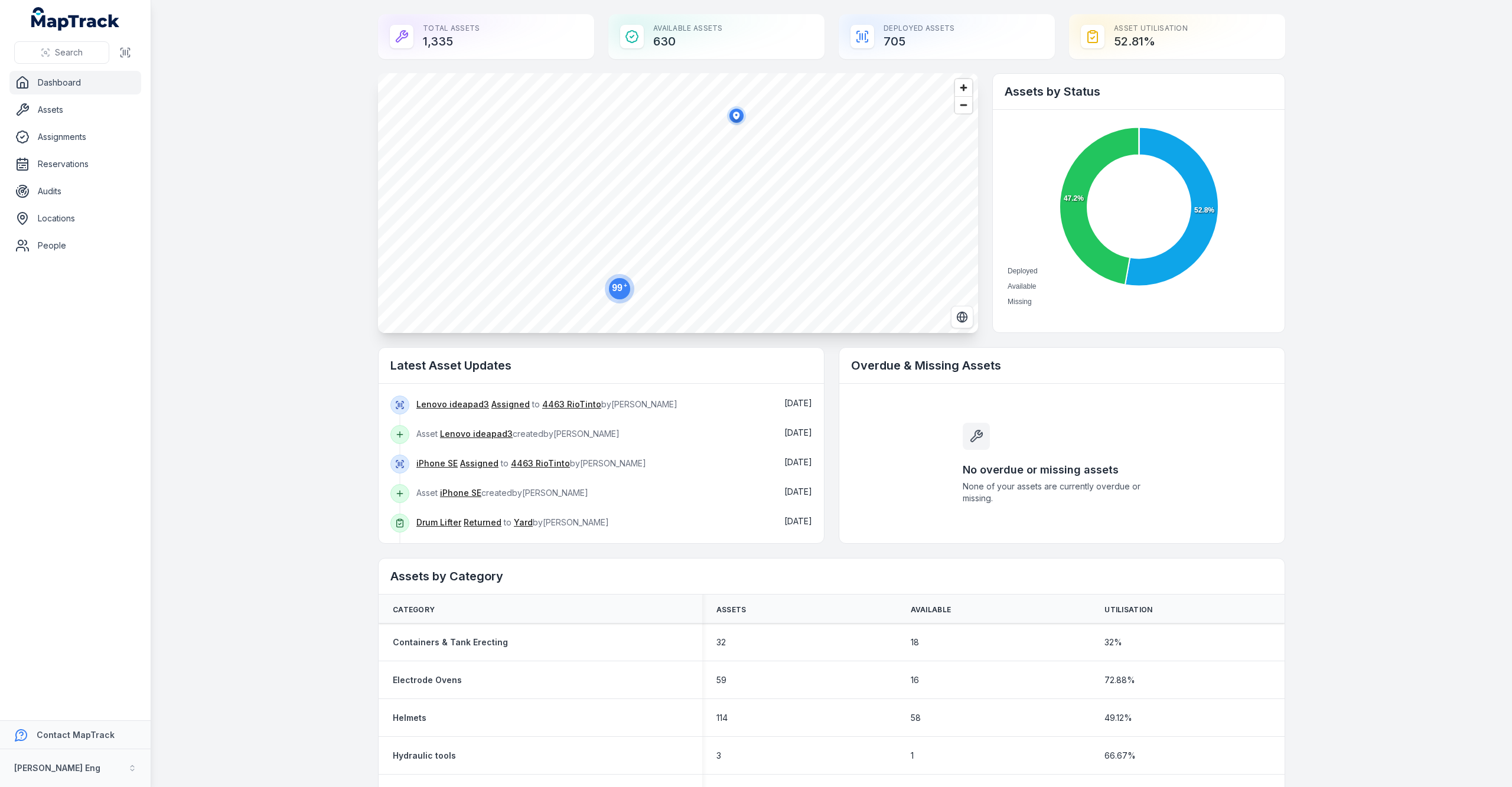
click at [15, 87] on icon at bounding box center [23, 83] width 14 height 14
click at [408, 32] on div "Total Assets 1,335" at bounding box center [486, 37] width 216 height 45
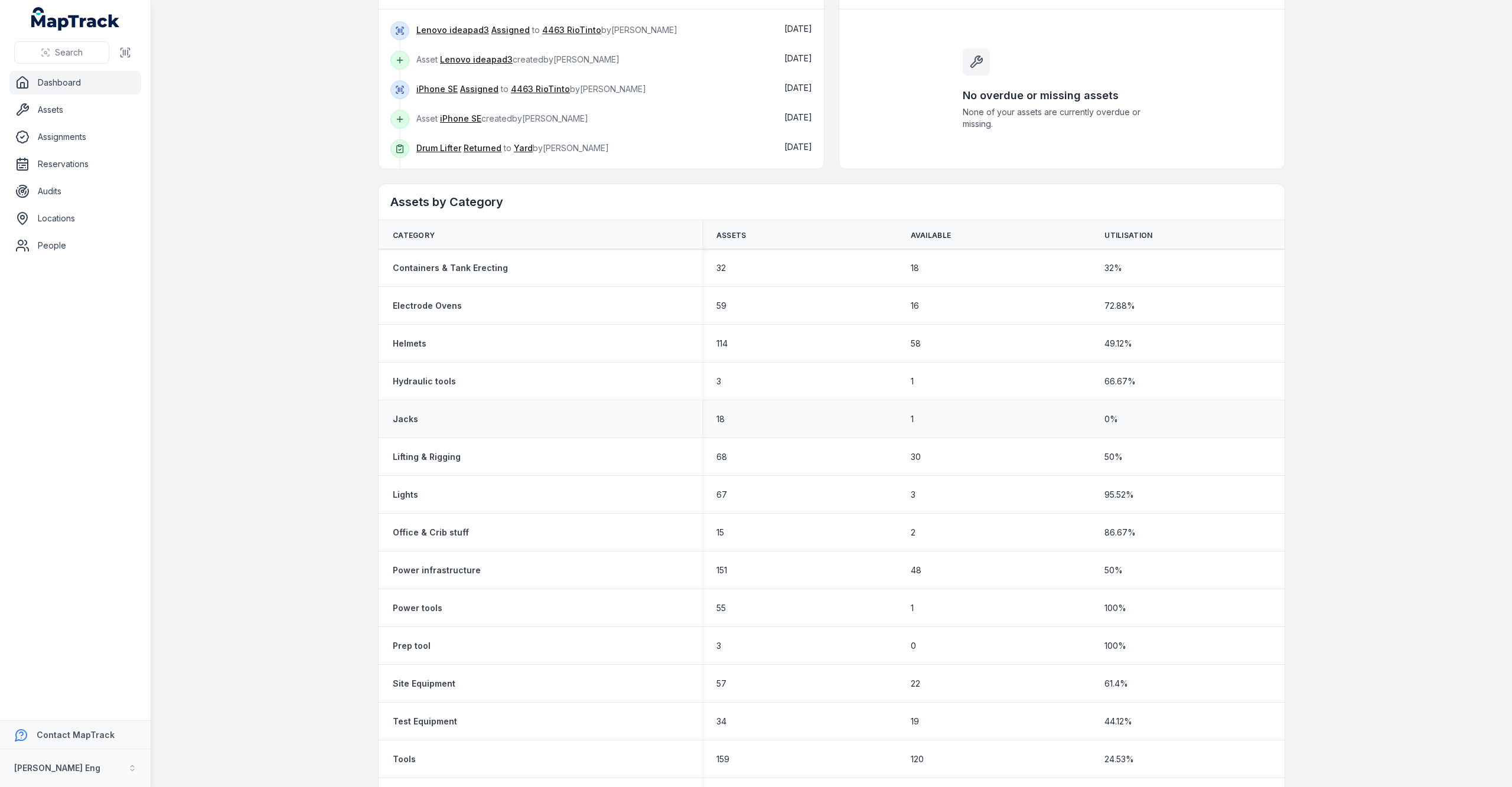
scroll to position [532, 0]
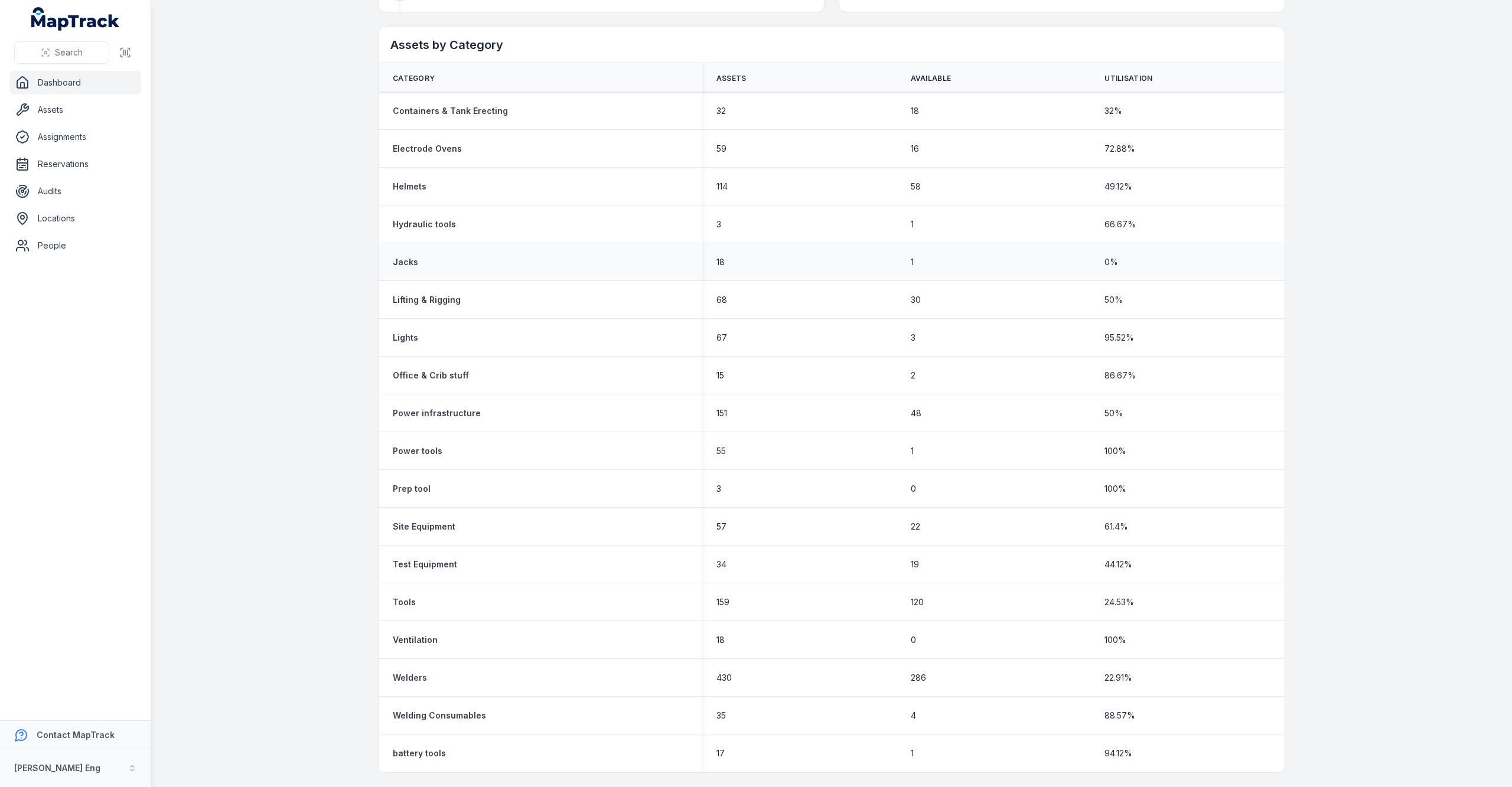
click at [1094, 258] on div "0 %" at bounding box center [1187, 262] width 194 height 21
click at [394, 748] on strong "battery tools" at bounding box center [420, 753] width 53 height 12
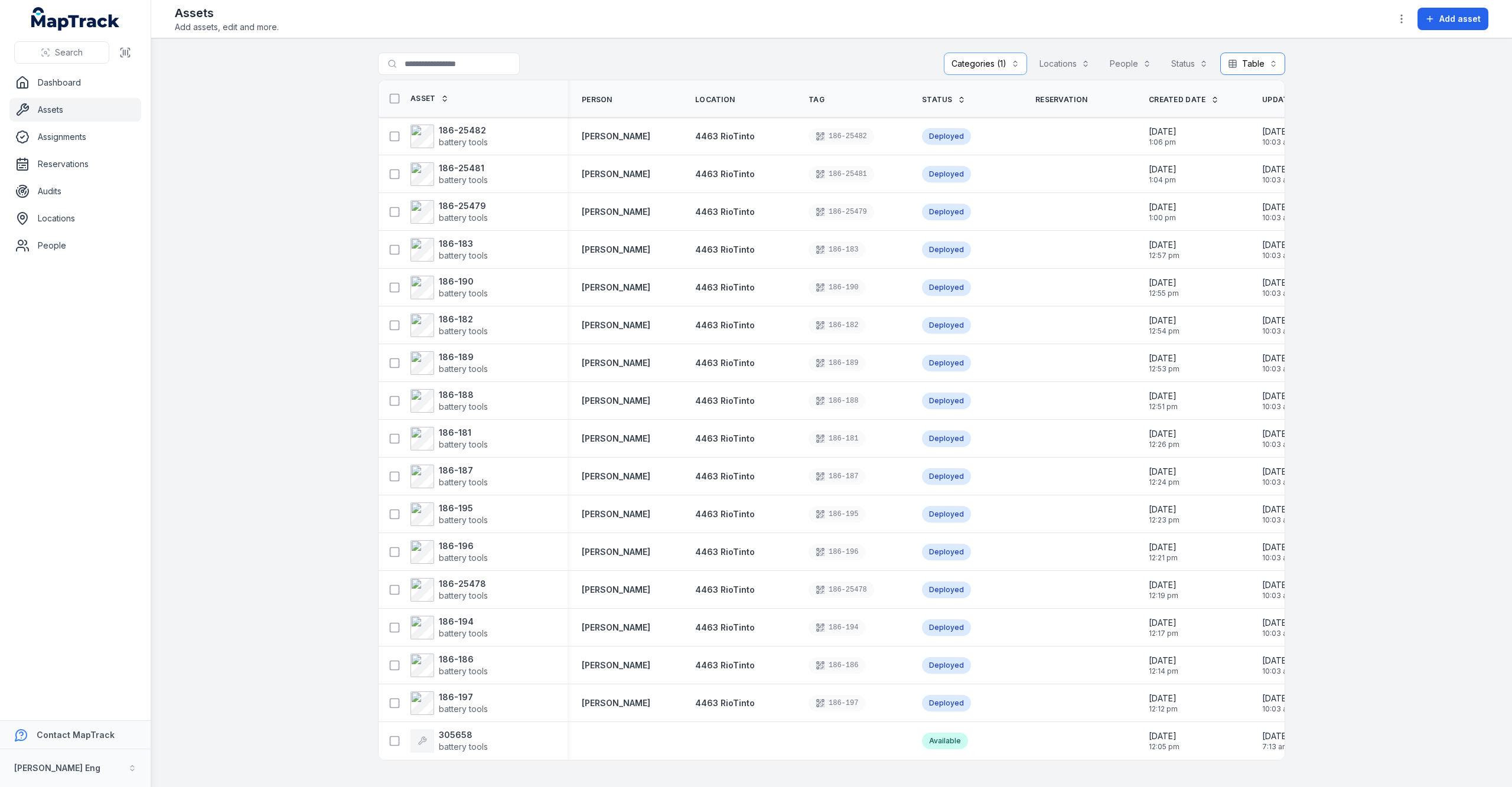
click at [1255, 62] on button "Table *****" at bounding box center [1253, 64] width 65 height 23
click at [1234, 133] on span "Grid" at bounding box center [1241, 139] width 16 height 12
